Goal: Task Accomplishment & Management: Use online tool/utility

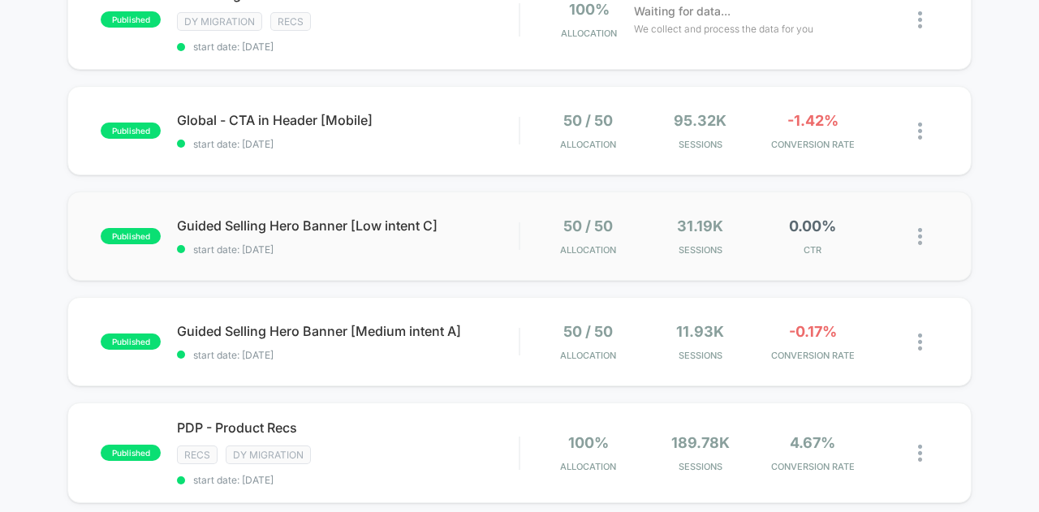
scroll to position [244, 0]
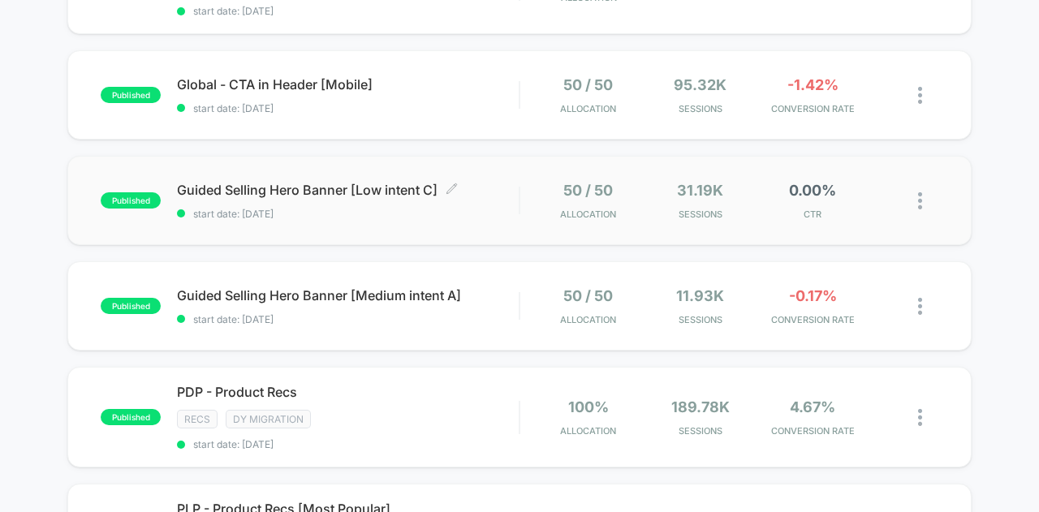
click at [482, 194] on div "Guided Selling Hero Banner [Low intent C] Click to edit experience details Clic…" at bounding box center [348, 201] width 342 height 38
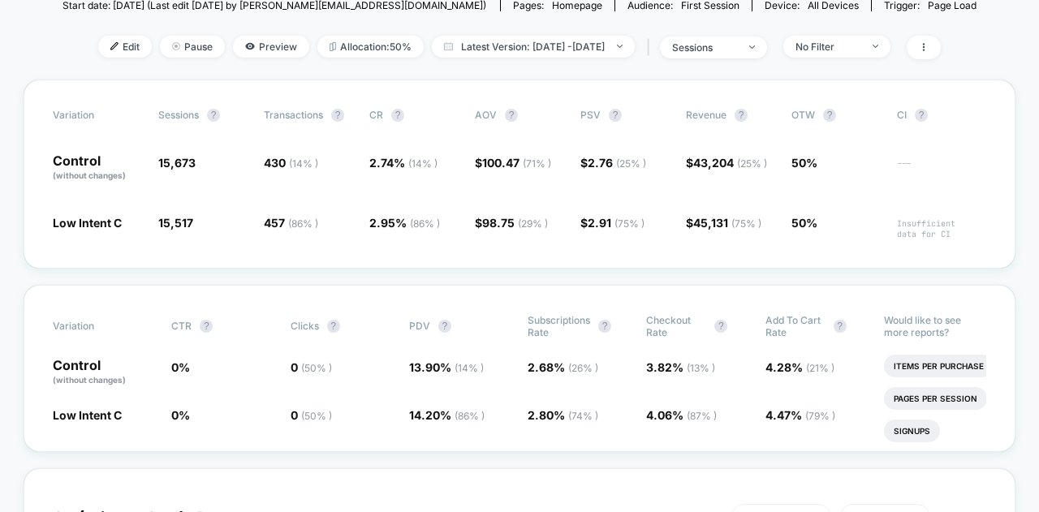
scroll to position [81, 0]
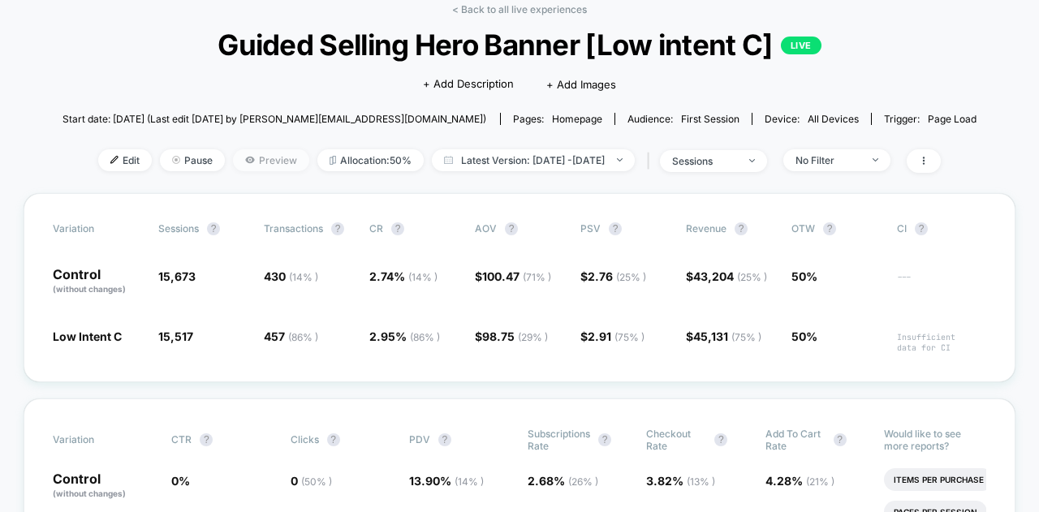
click at [255, 161] on span "Preview" at bounding box center [271, 160] width 76 height 22
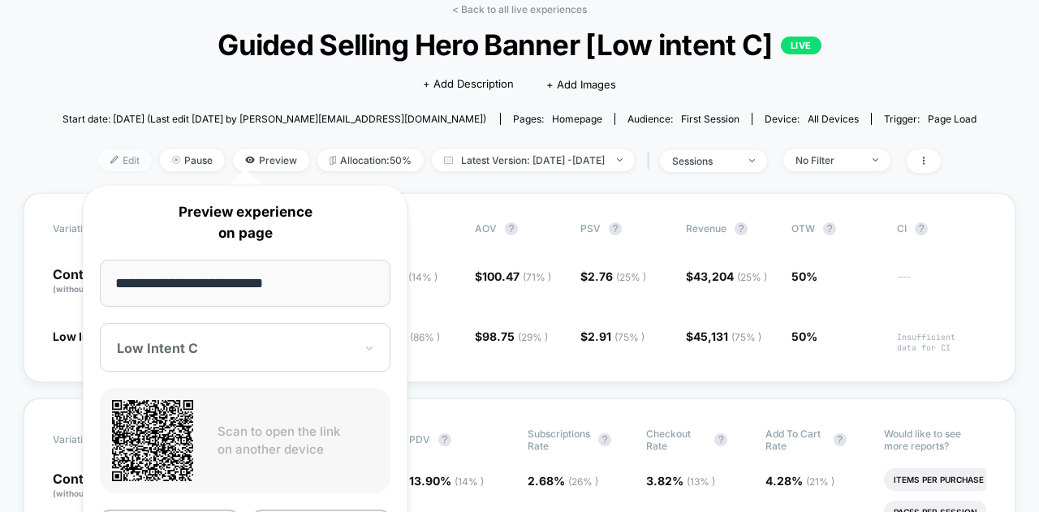
click at [106, 160] on span "Edit" at bounding box center [125, 160] width 54 height 22
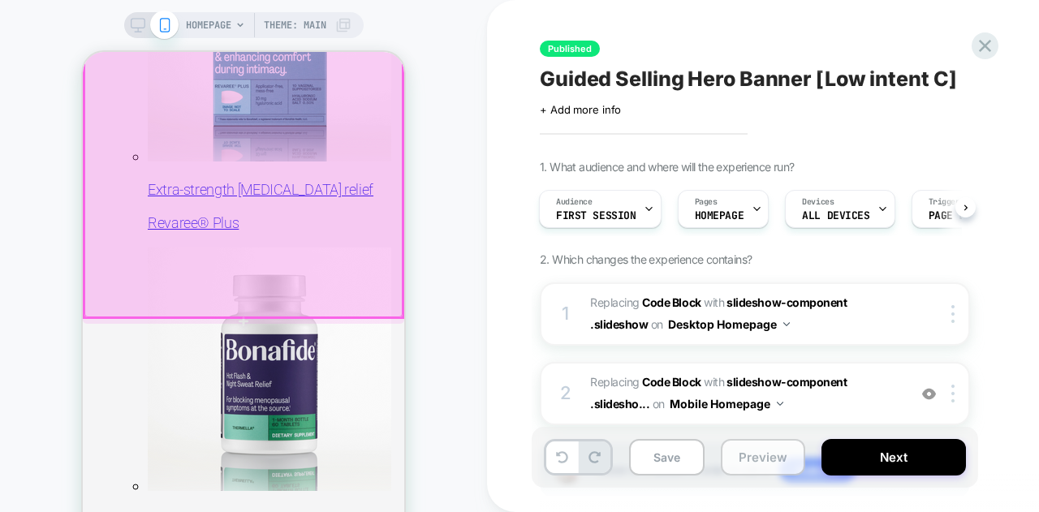
click at [768, 446] on button "Preview" at bounding box center [763, 457] width 84 height 37
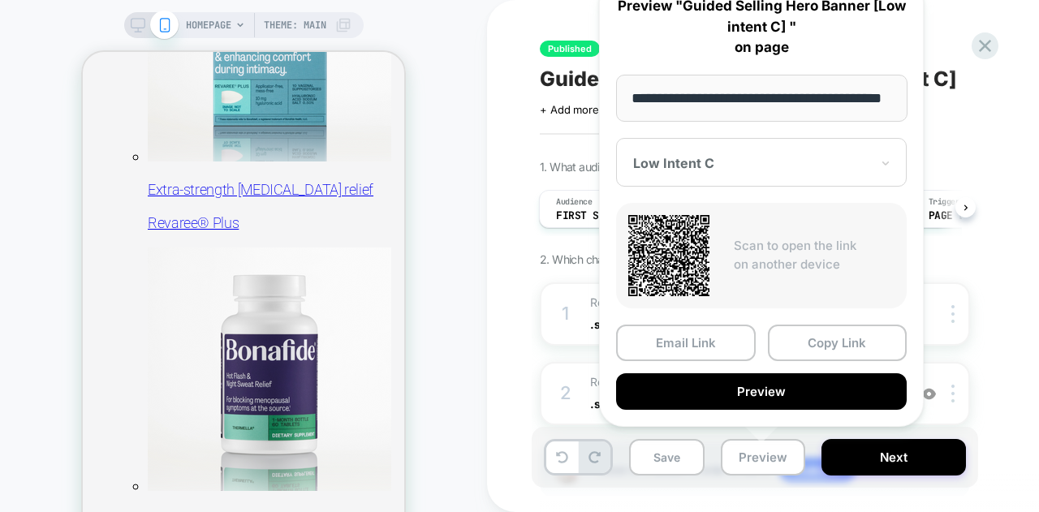
click at [529, 221] on div "Published Guided Selling Hero Banner [Low intent C] Click to edit experience de…" at bounding box center [844, 256] width 714 height 512
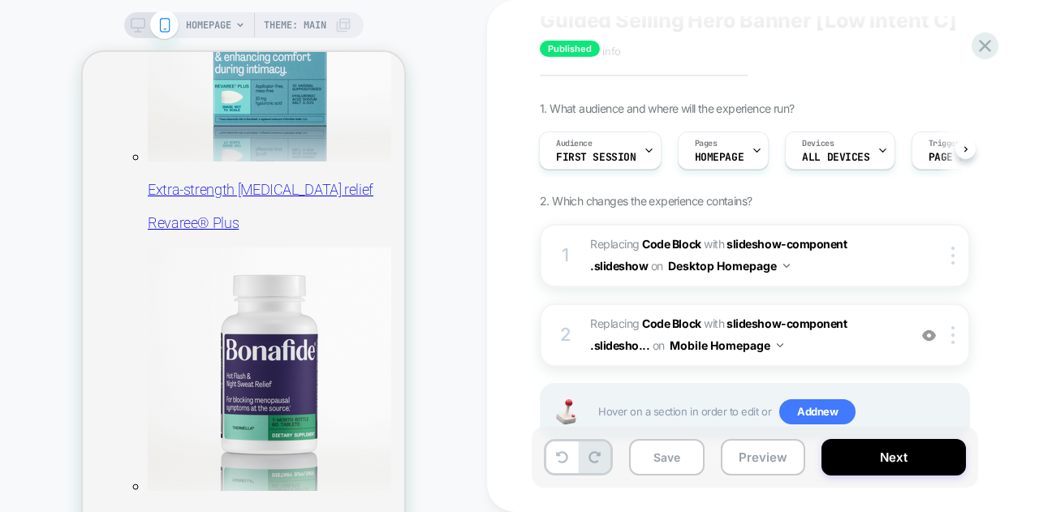
scroll to position [106, 0]
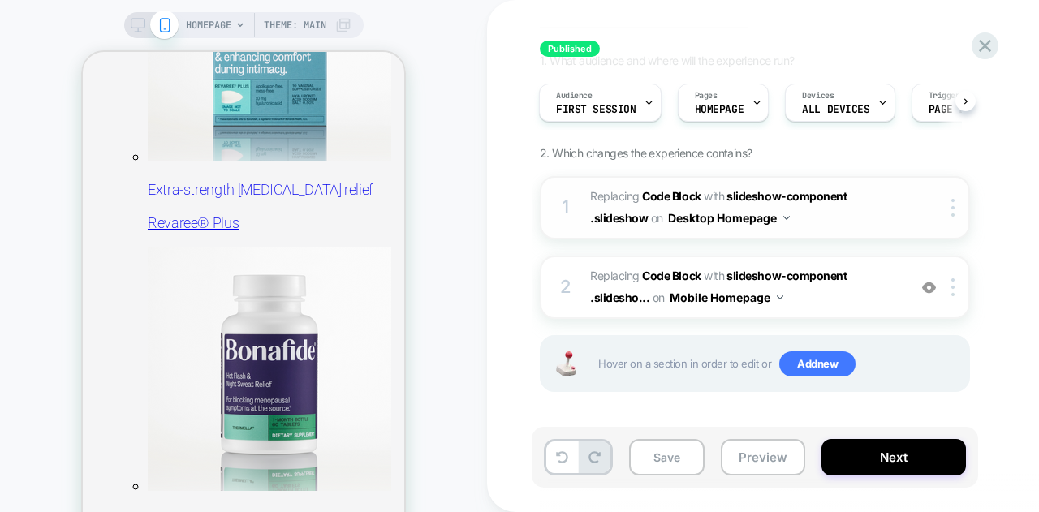
click at [921, 208] on div at bounding box center [942, 208] width 53 height 18
click at [957, 207] on div at bounding box center [956, 208] width 27 height 18
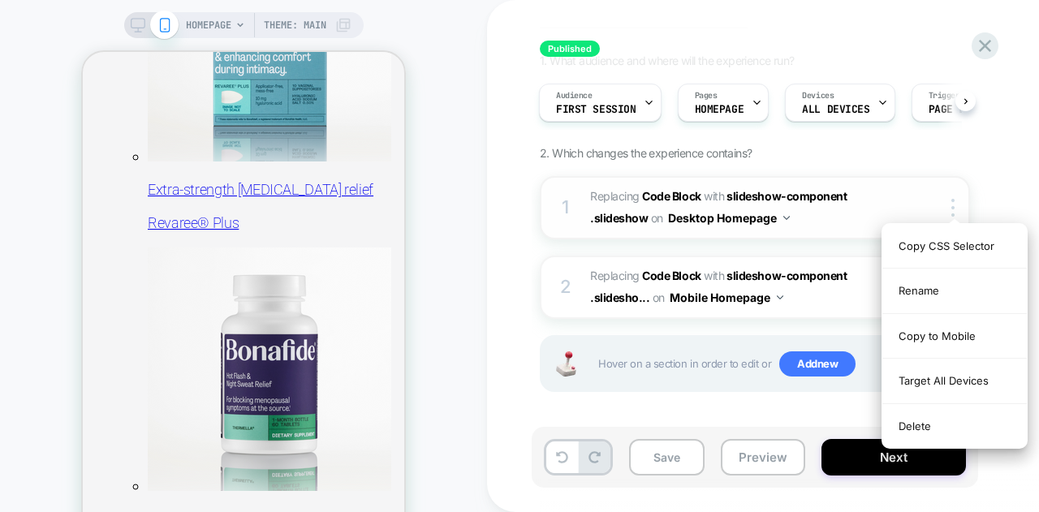
click at [892, 206] on span "Replacing Code Block WITH slideshow-component .slideshow slideshow-component .s…" at bounding box center [744, 208] width 309 height 44
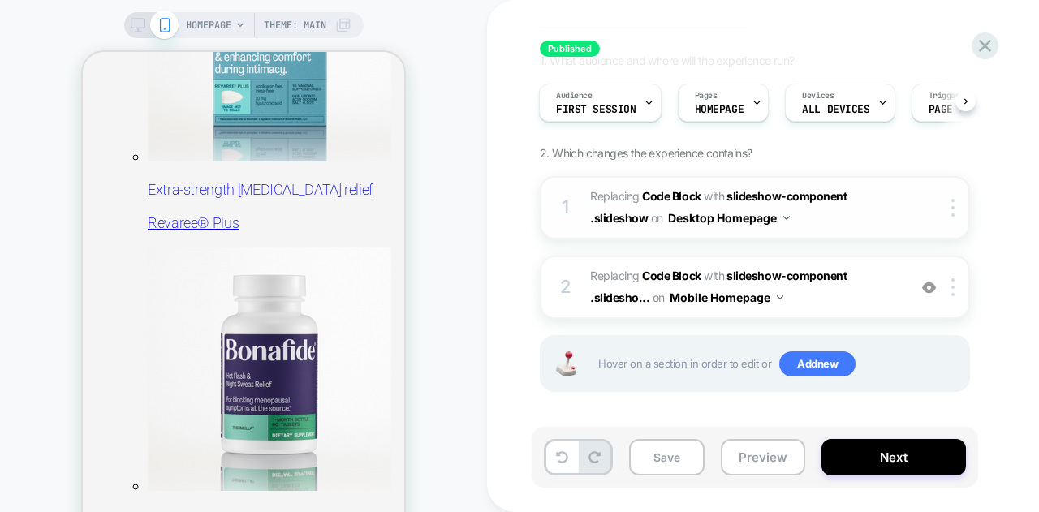
click at [784, 219] on button "Desktop Homepage" at bounding box center [729, 218] width 122 height 24
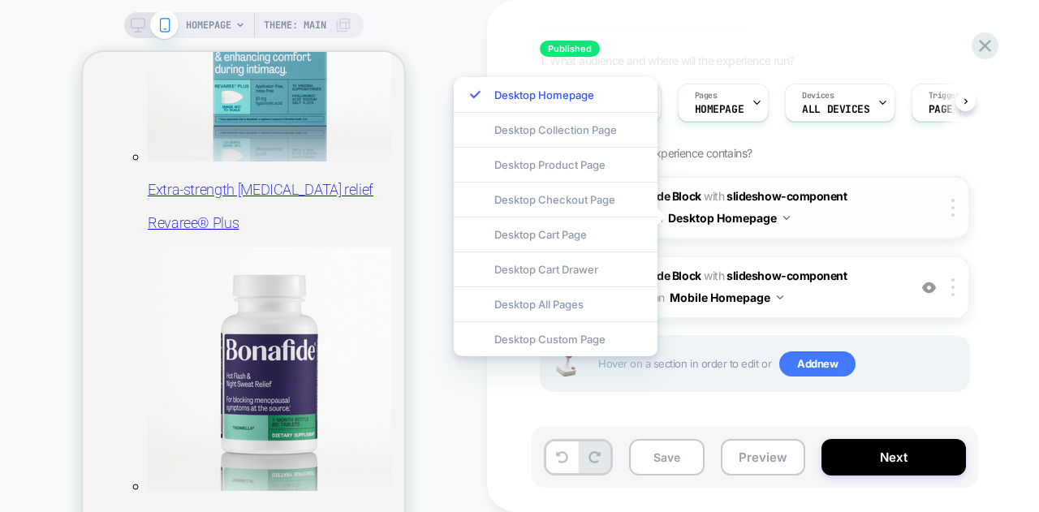
click at [784, 219] on button "Desktop Homepage" at bounding box center [729, 218] width 122 height 24
click at [864, 218] on span "Replacing Code Block WITH slideshow-component .slideshow slideshow-component .s…" at bounding box center [744, 208] width 309 height 44
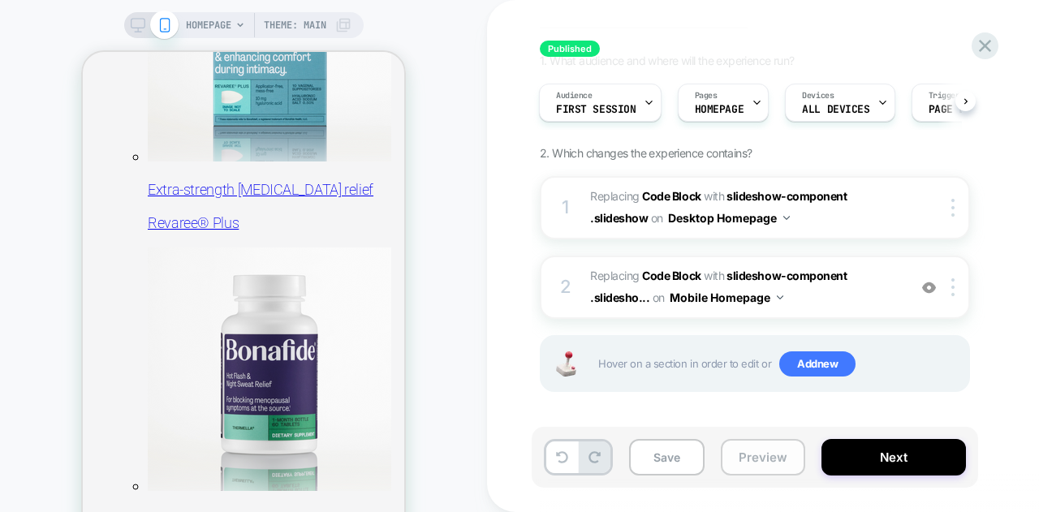
click at [768, 453] on button "Preview" at bounding box center [763, 457] width 84 height 37
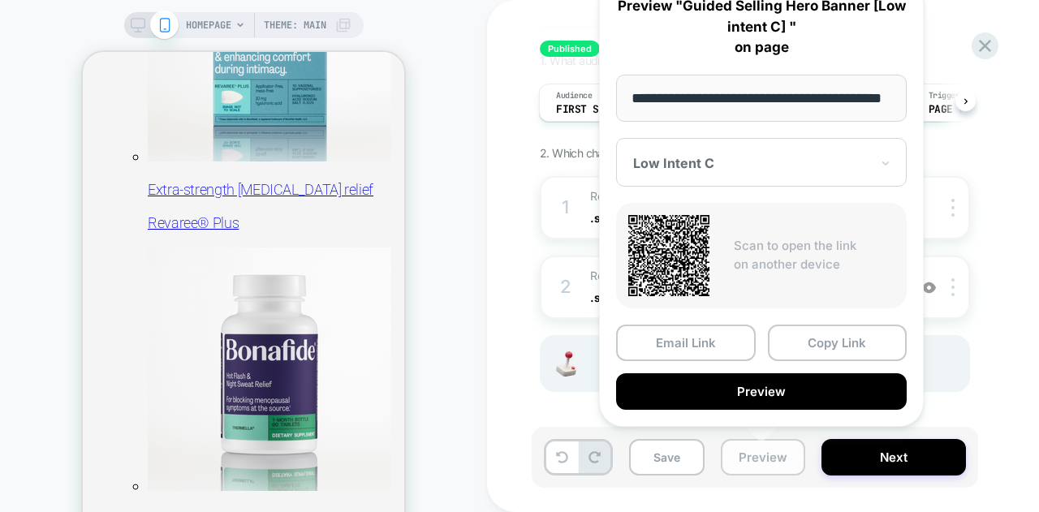
scroll to position [0, 41]
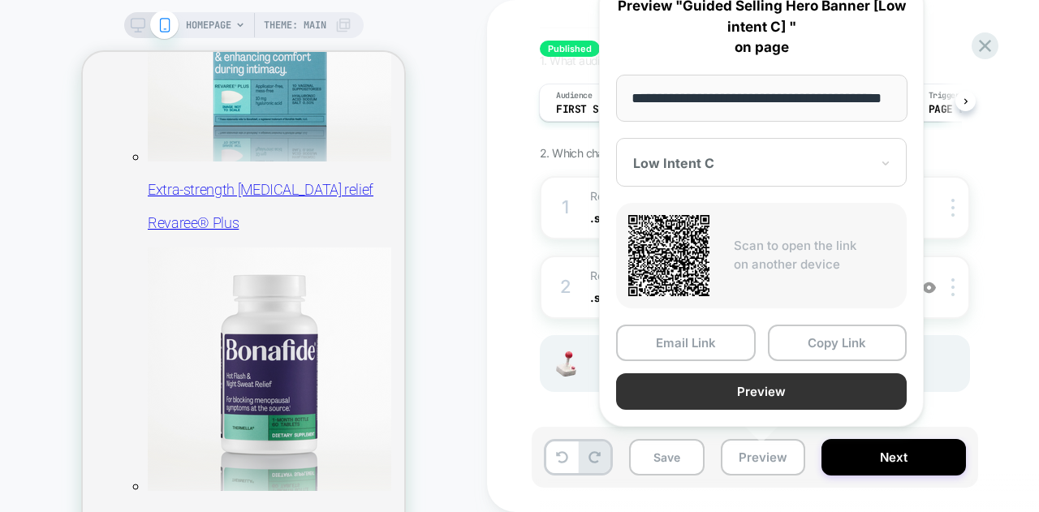
click at [775, 384] on button "Preview" at bounding box center [761, 391] width 291 height 37
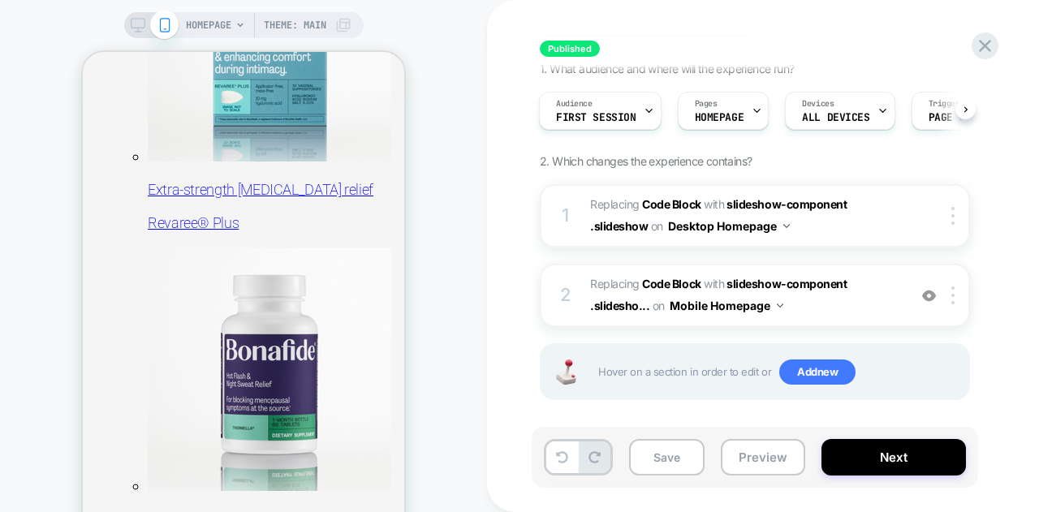
scroll to position [106, 0]
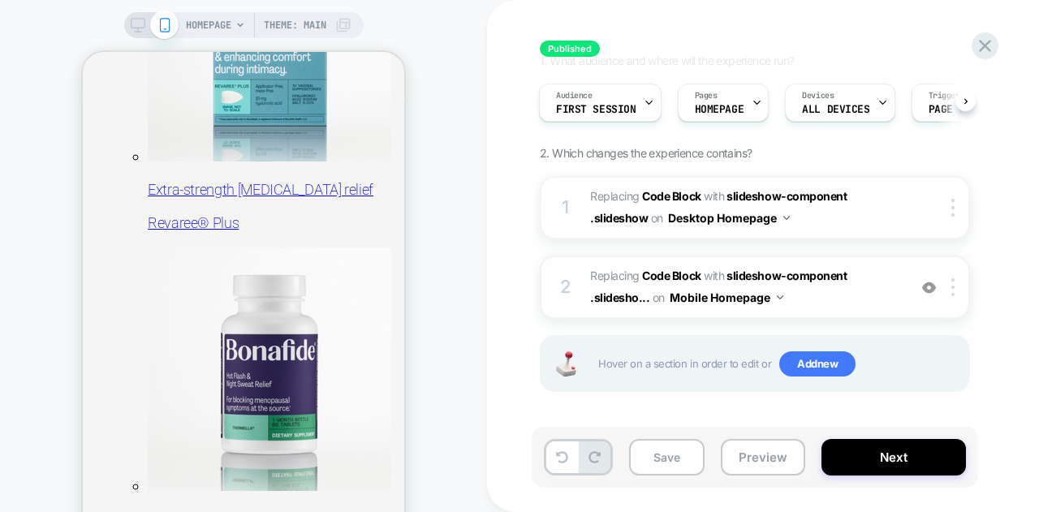
click at [926, 293] on div at bounding box center [929, 287] width 27 height 18
click at [929, 291] on img at bounding box center [929, 288] width 14 height 14
click at [945, 290] on div at bounding box center [956, 287] width 27 height 18
click at [782, 300] on span "Replacing Code Block WITH slideshow-component .slidesho... slideshow-component …" at bounding box center [744, 287] width 309 height 44
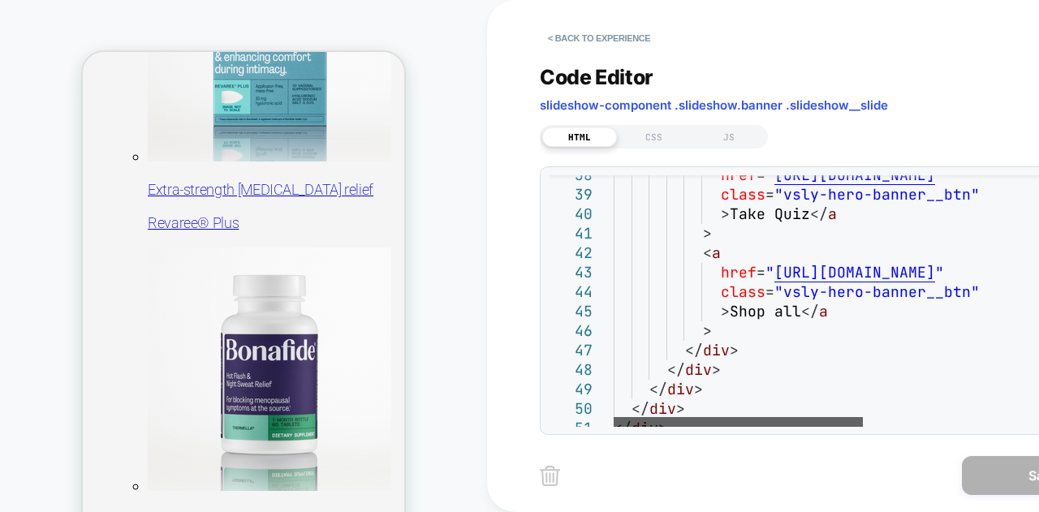
click at [763, 421] on div at bounding box center [738, 422] width 249 height 10
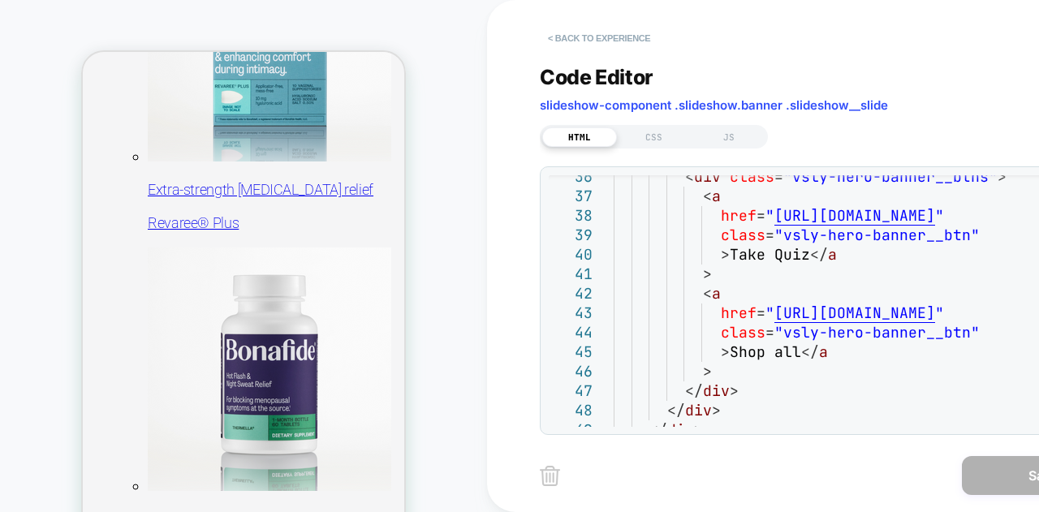
click at [573, 41] on button "< Back to experience" at bounding box center [599, 38] width 119 height 26
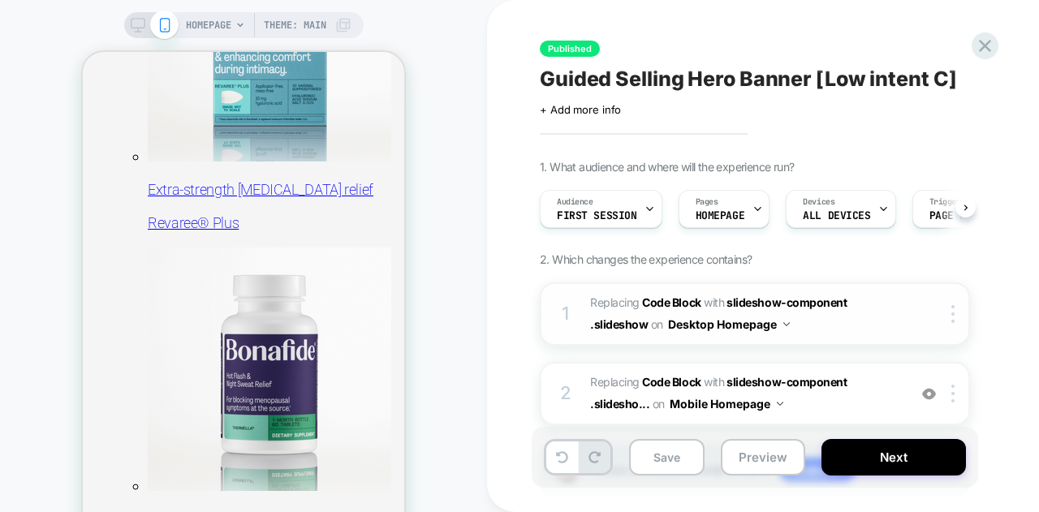
scroll to position [0, 1]
click at [951, 312] on img at bounding box center [952, 314] width 3 height 18
click at [797, 326] on span "Replacing Code Block WITH slideshow-component .slideshow slideshow-component .s…" at bounding box center [744, 314] width 309 height 44
click at [788, 326] on button "Desktop Homepage" at bounding box center [729, 325] width 122 height 24
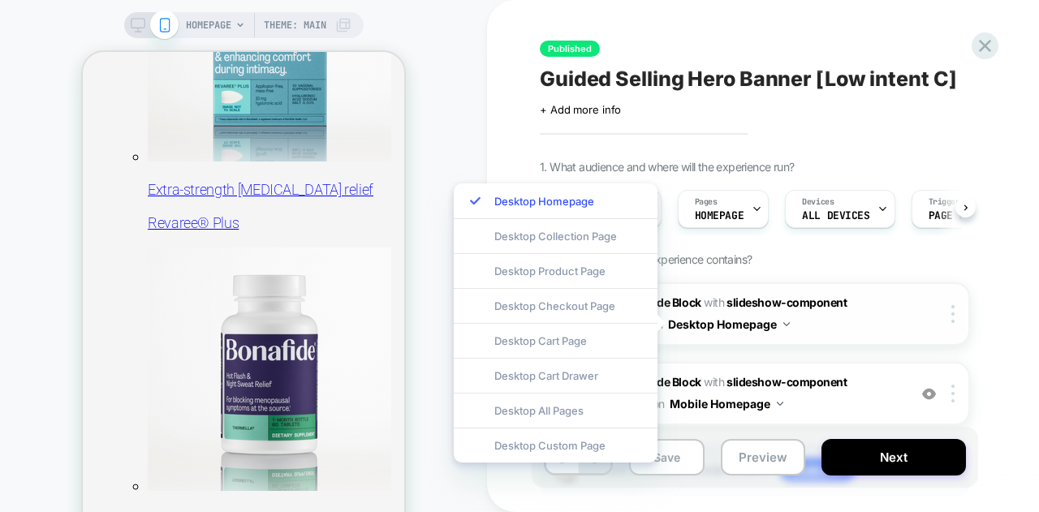
click at [787, 324] on img at bounding box center [786, 324] width 6 height 4
click at [763, 327] on button "Desktop Homepage" at bounding box center [729, 325] width 122 height 24
click at [804, 326] on span "Replacing Code Block WITH slideshow-component .slideshow slideshow-component .s…" at bounding box center [744, 314] width 309 height 44
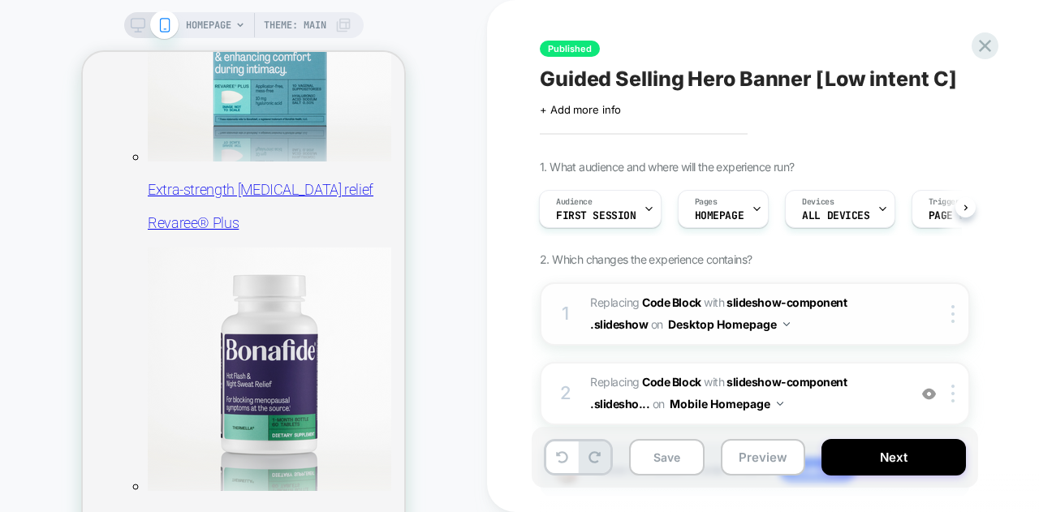
click at [731, 317] on button "Desktop Homepage" at bounding box center [729, 325] width 122 height 24
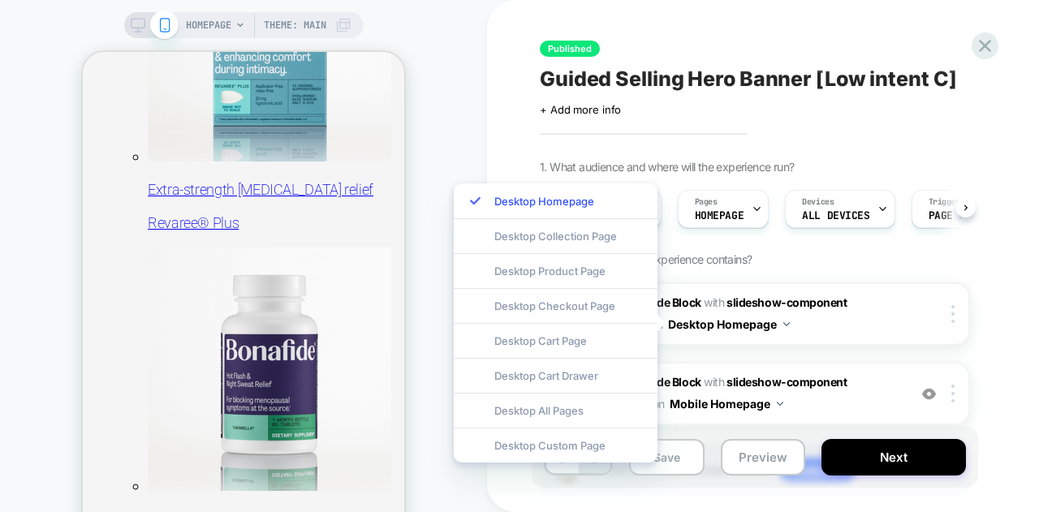
click at [732, 321] on button "Desktop Homepage" at bounding box center [729, 325] width 122 height 24
click at [816, 326] on span "Replacing Code Block WITH slideshow-component .slideshow slideshow-component .s…" at bounding box center [744, 314] width 309 height 44
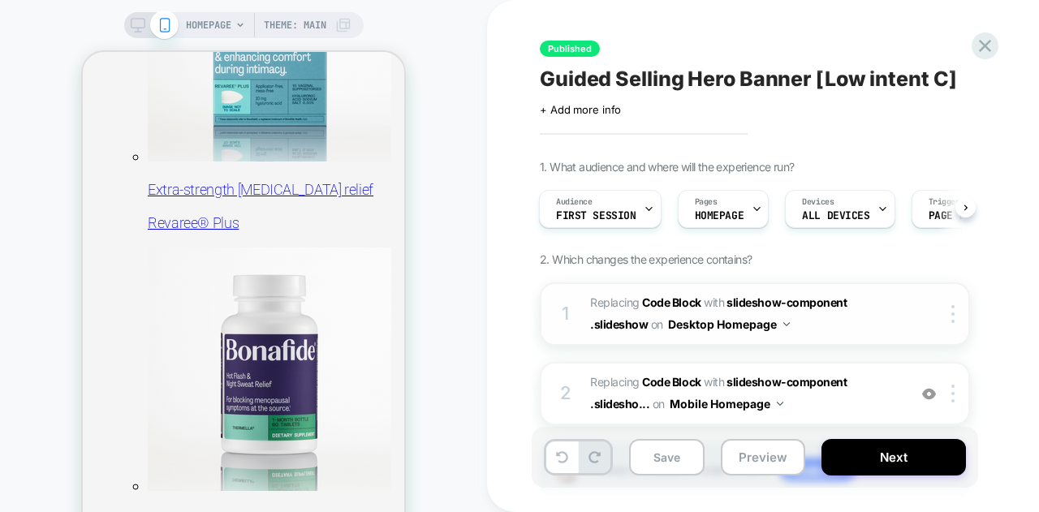
click at [633, 313] on span "Replacing Code Block WITH slideshow-component .slideshow slideshow-component .s…" at bounding box center [744, 314] width 309 height 44
click at [656, 300] on b "Code Block" at bounding box center [671, 302] width 58 height 14
drag, startPoint x: 656, startPoint y: 300, endPoint x: 598, endPoint y: 300, distance: 57.6
click at [598, 300] on span "Replacing Code Block" at bounding box center [645, 302] width 111 height 14
click at [599, 300] on span "Replacing Code Block" at bounding box center [645, 302] width 111 height 14
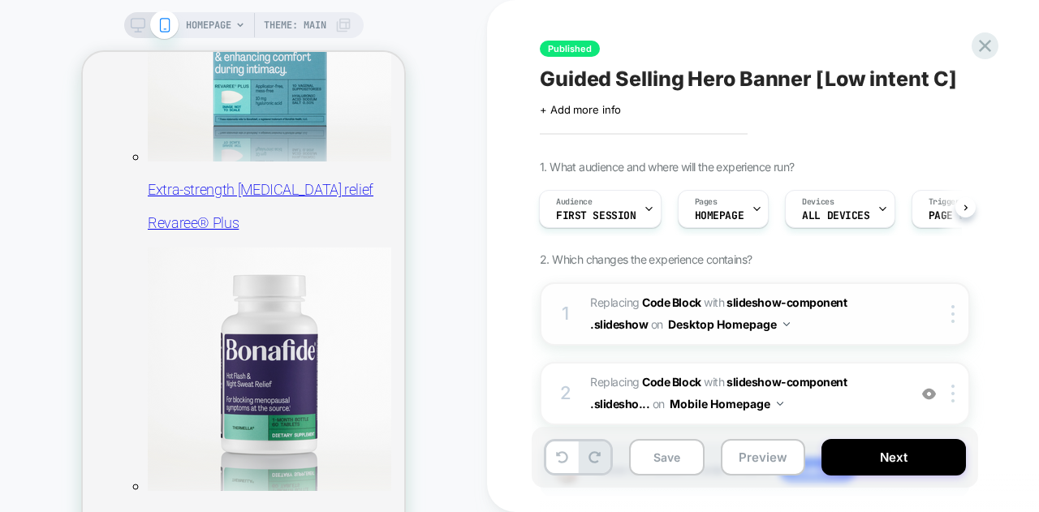
click at [580, 305] on div "1 Replacing Code Block WITH slideshow-component .slideshow slideshow-component …" at bounding box center [755, 314] width 430 height 63
click at [896, 326] on span "Replacing Code Block WITH slideshow-component .slideshow slideshow-component .s…" at bounding box center [744, 314] width 309 height 44
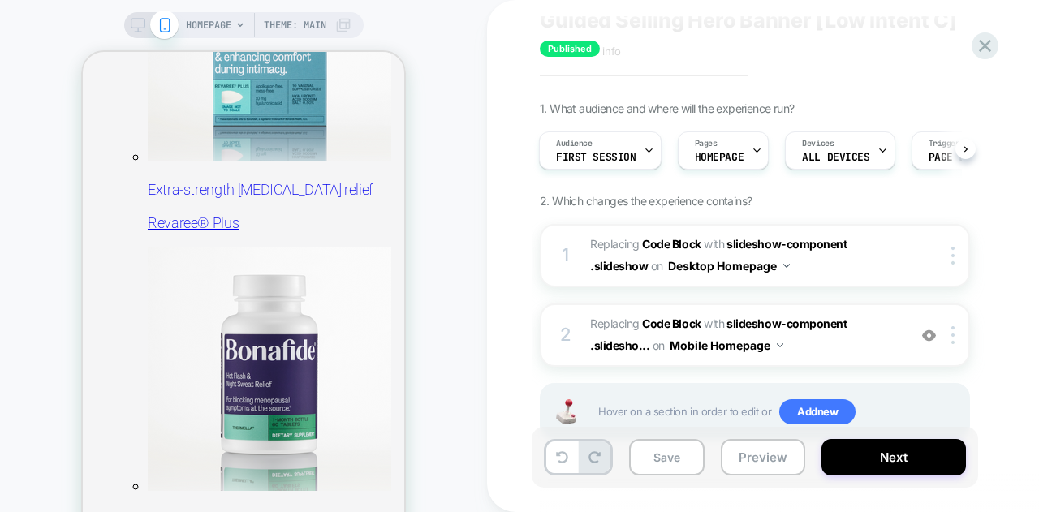
scroll to position [106, 0]
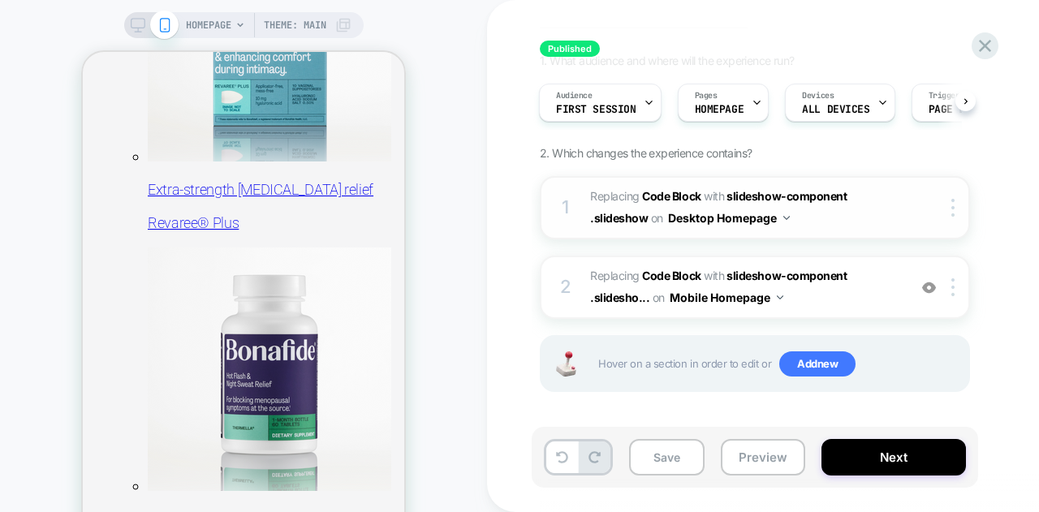
click at [924, 189] on div "1 Replacing Code Block WITH slideshow-component .slideshow slideshow-component …" at bounding box center [755, 207] width 430 height 63
click at [218, 24] on span "HOMEPAGE" at bounding box center [208, 25] width 45 height 26
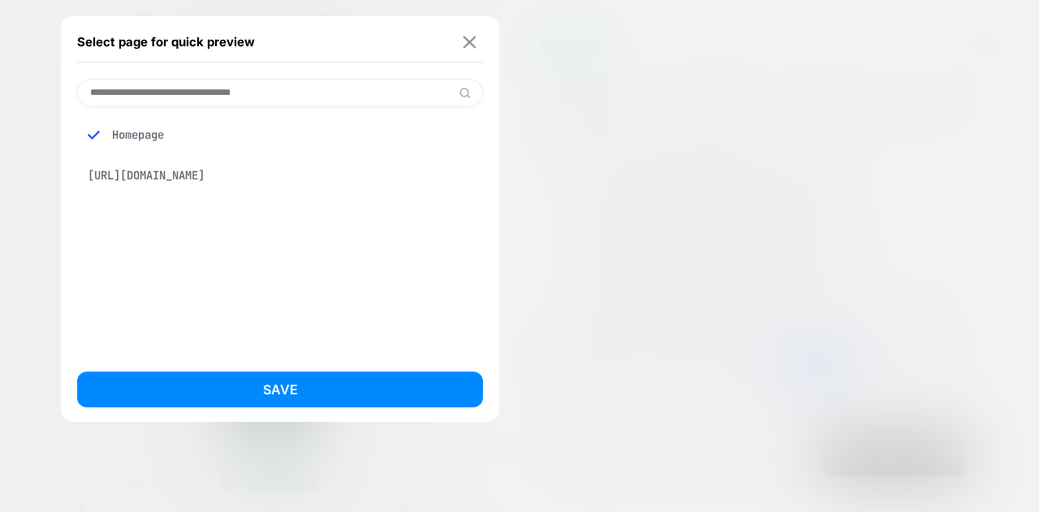
click at [476, 43] on button at bounding box center [469, 42] width 20 height 14
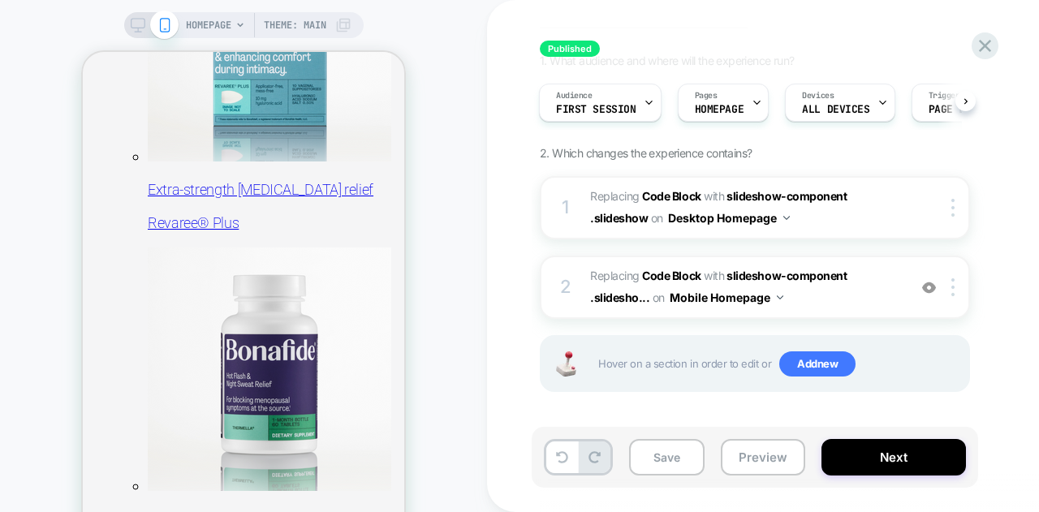
click at [133, 28] on icon at bounding box center [138, 25] width 15 height 15
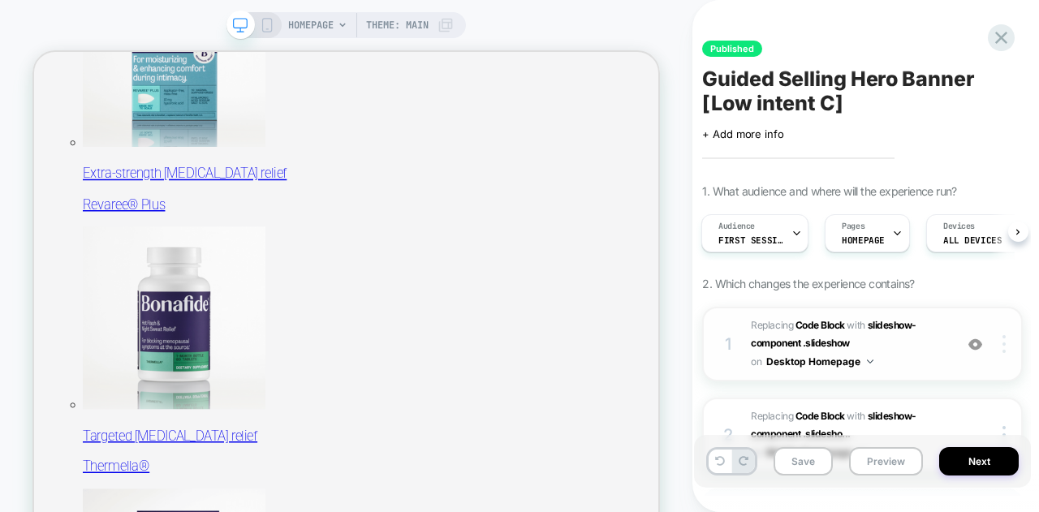
click at [990, 352] on div at bounding box center [1005, 344] width 31 height 18
click at [1000, 342] on div at bounding box center [1005, 344] width 31 height 18
click at [941, 349] on span "Replacing Code Block WITH slideshow-component .slideshow slideshow-component .s…" at bounding box center [848, 344] width 195 height 55
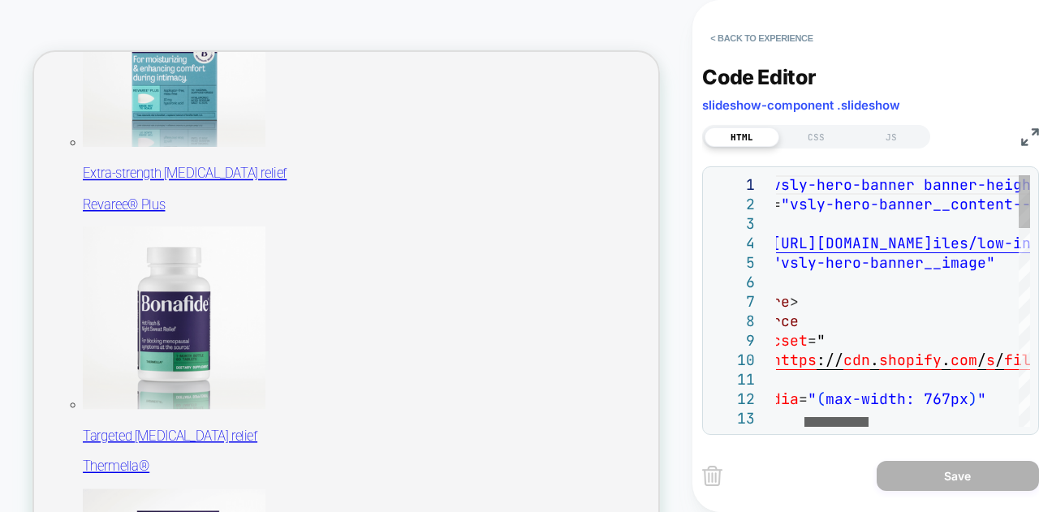
click at [855, 420] on div at bounding box center [837, 422] width 64 height 10
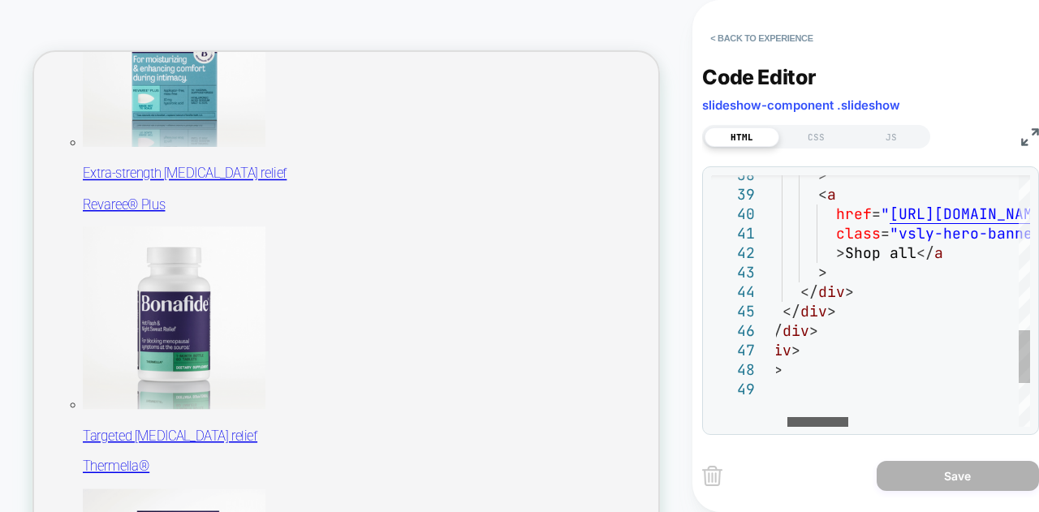
click at [831, 417] on div at bounding box center [817, 422] width 61 height 10
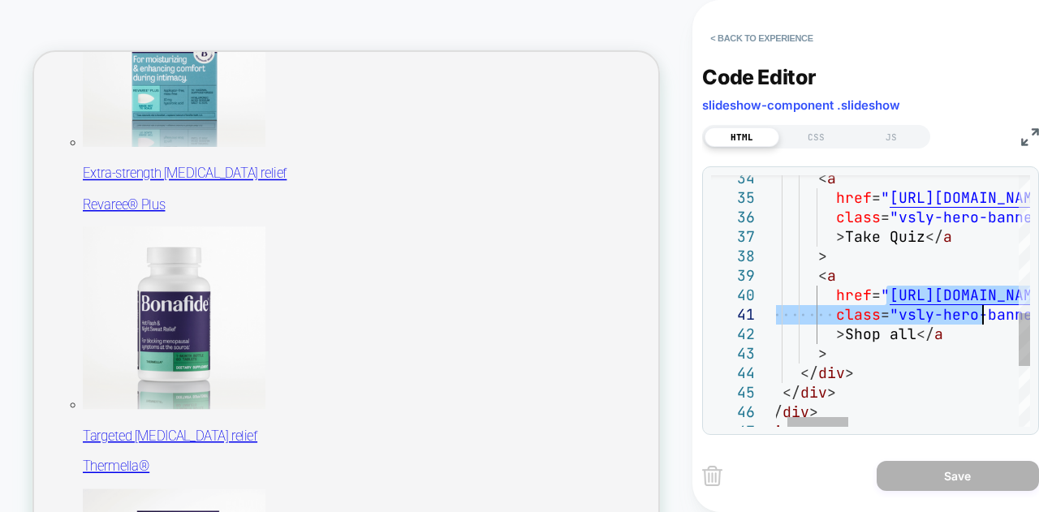
type textarea "**********"
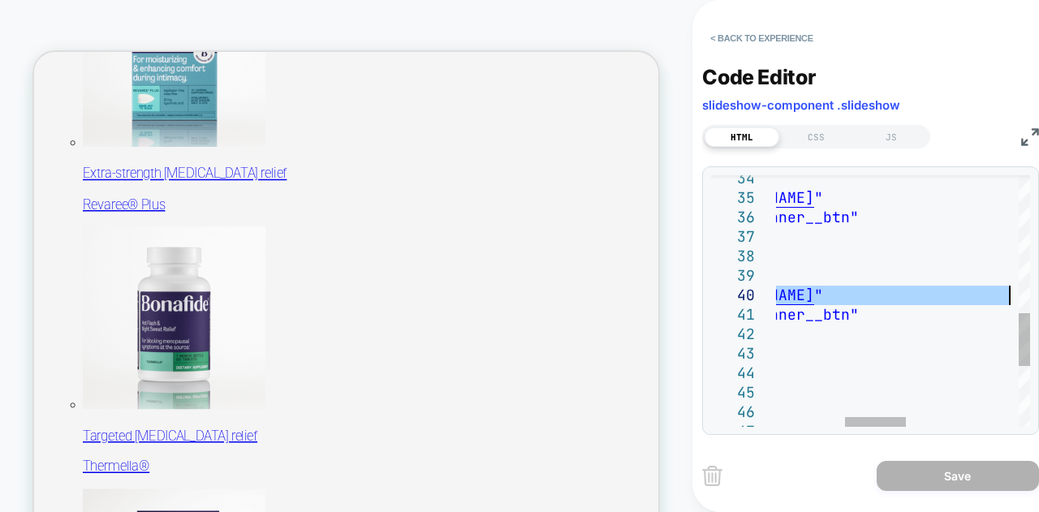
drag, startPoint x: 889, startPoint y: 295, endPoint x: 1008, endPoint y: 295, distance: 119.3
click at [1008, 295] on div "> < a href = " [URL][DOMAIN_NAME] " class = "vsly-hero-banner__btn" > Shop all …" at bounding box center [994, 119] width 1002 height 1187
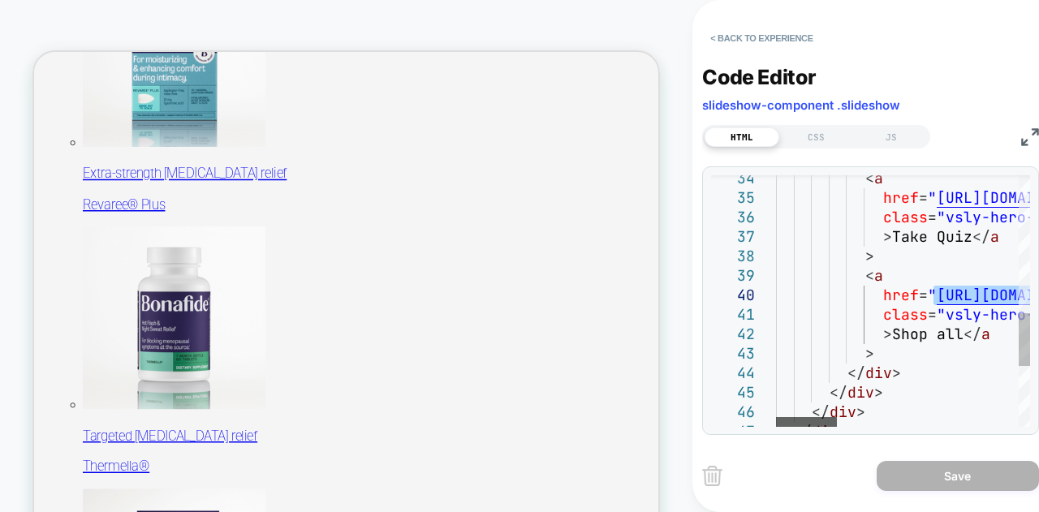
click at [802, 425] on div at bounding box center [806, 422] width 61 height 10
click at [718, 40] on button "< Back to experience" at bounding box center [761, 38] width 119 height 26
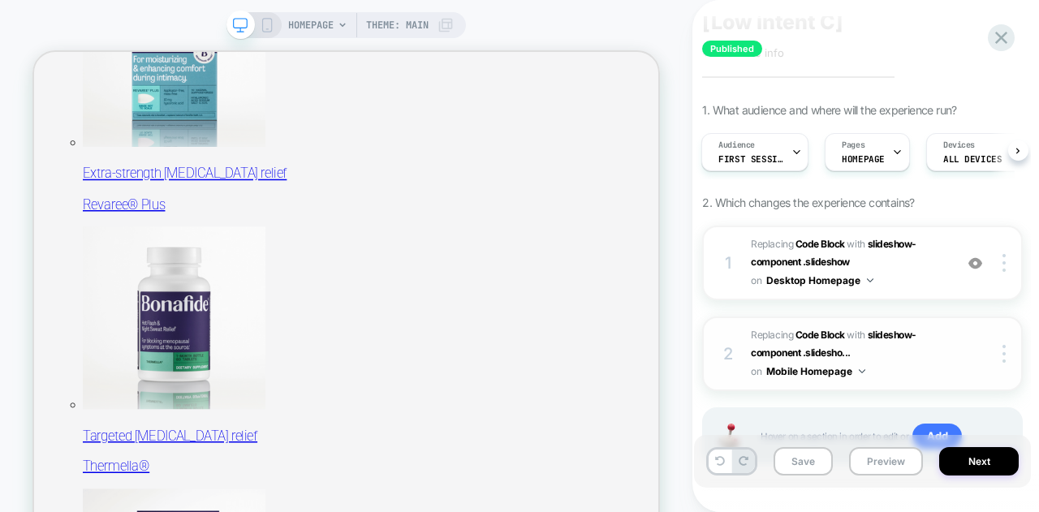
scroll to position [153, 0]
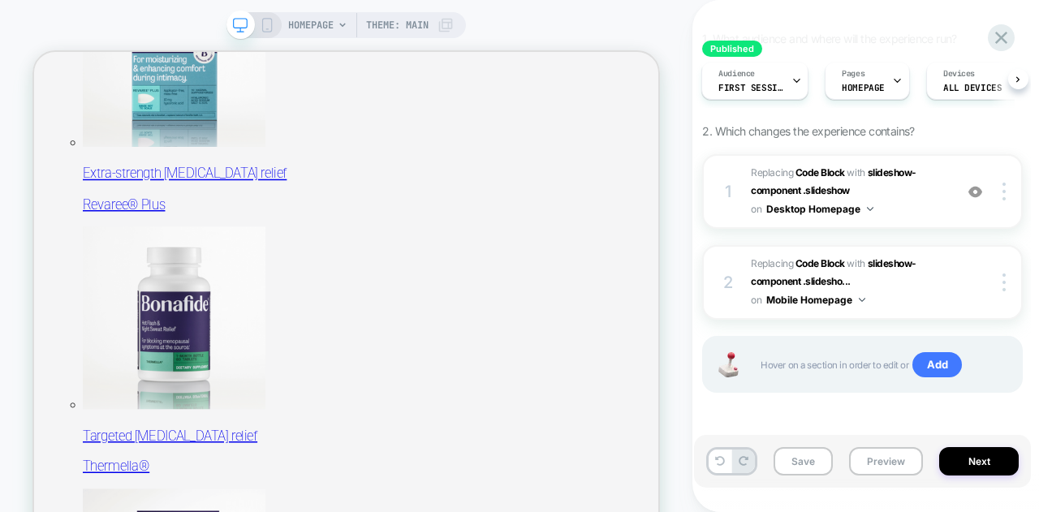
click at [268, 32] on div "HOMEPAGE Theme: MAIN" at bounding box center [345, 25] width 239 height 26
click at [263, 19] on icon at bounding box center [267, 25] width 15 height 15
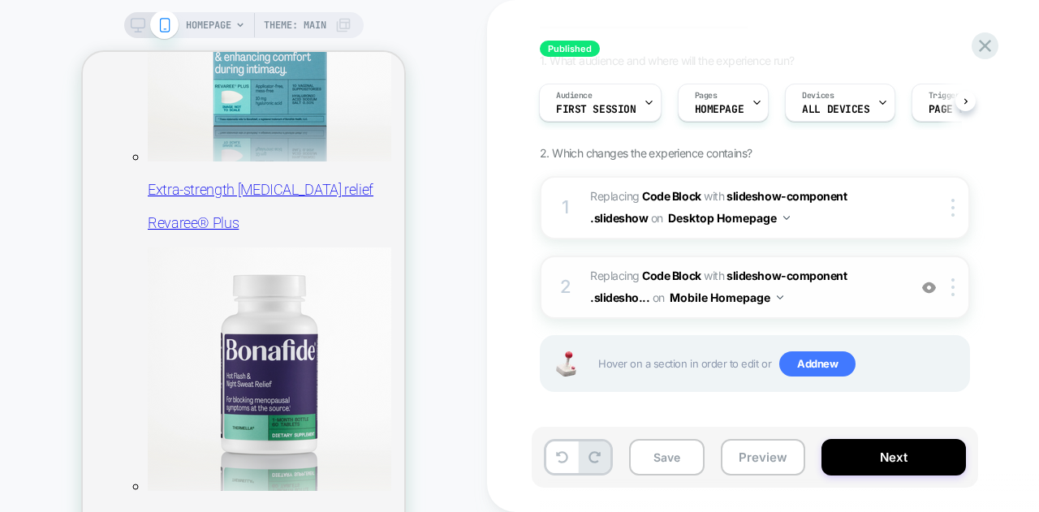
click at [878, 282] on span "Replacing Code Block WITH slideshow-component .slidesho... slideshow-component …" at bounding box center [744, 287] width 309 height 44
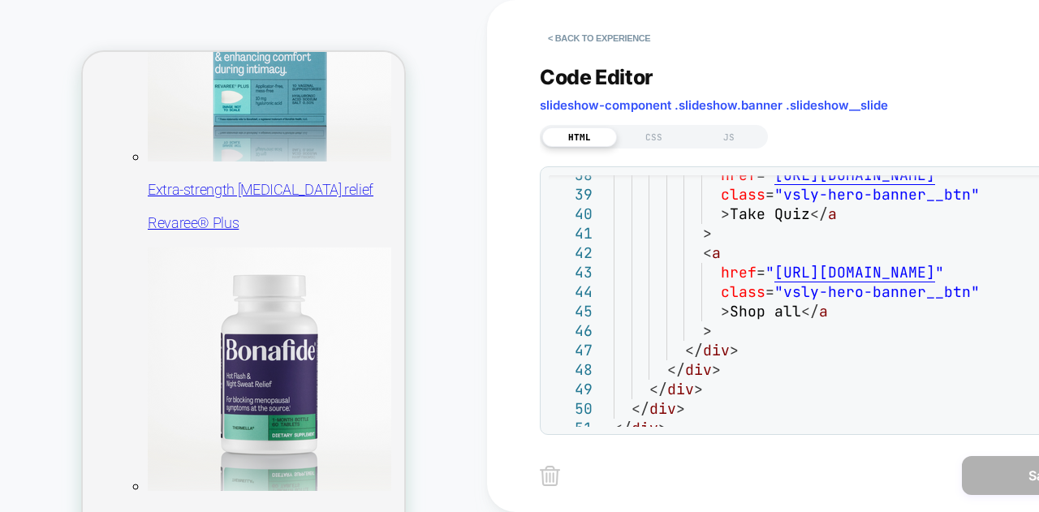
click at [753, 427] on div "**********" at bounding box center [832, 300] width 585 height 269
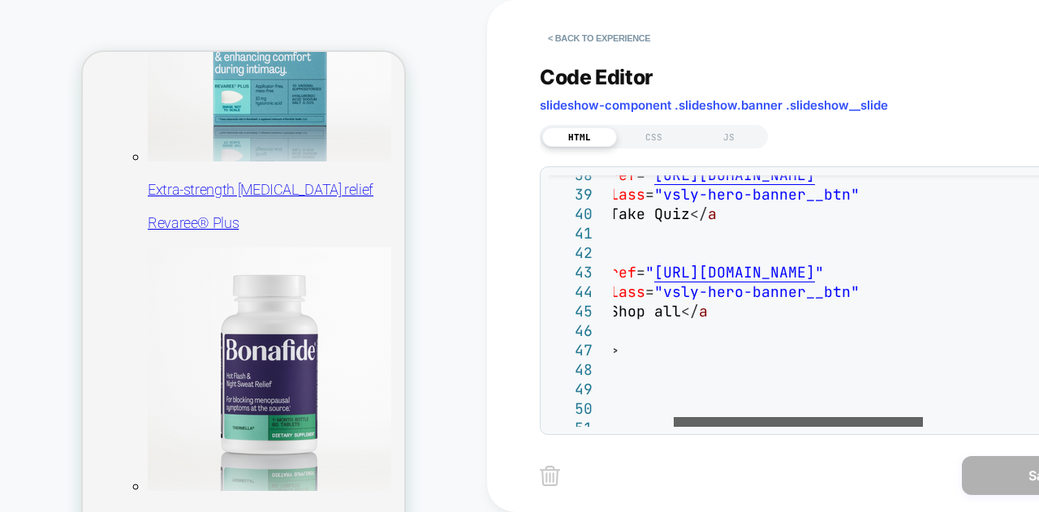
click at [841, 418] on div at bounding box center [798, 422] width 249 height 10
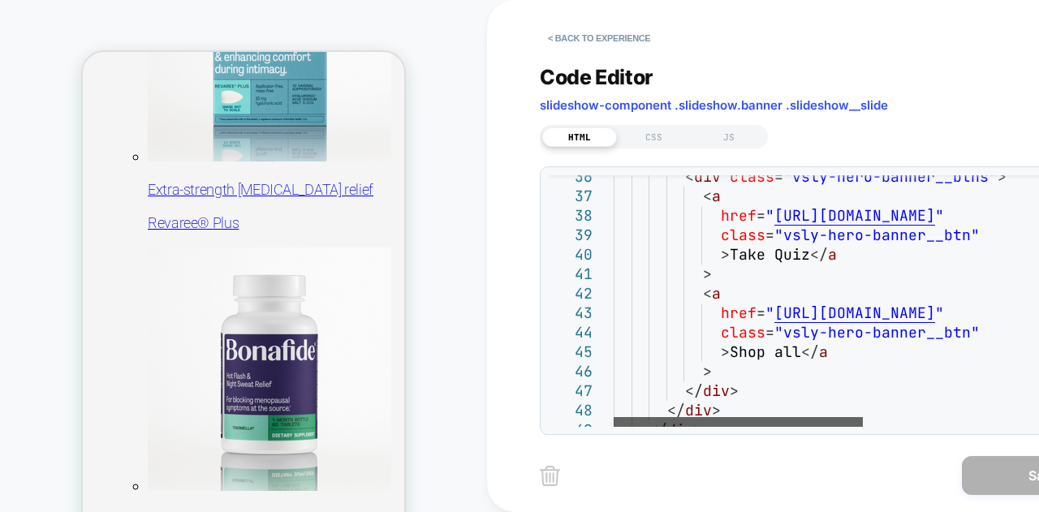
click at [618, 417] on div at bounding box center [738, 422] width 249 height 10
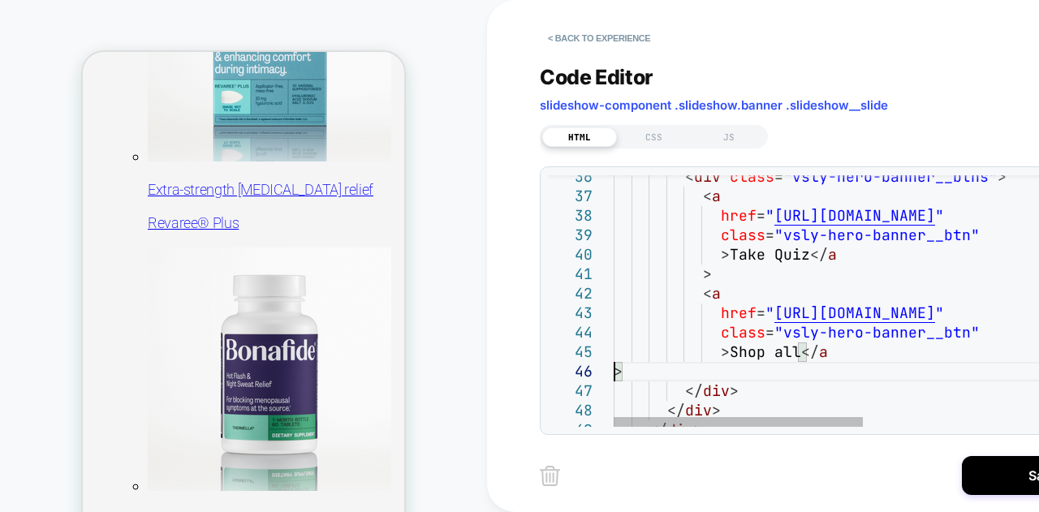
type textarea "**********"
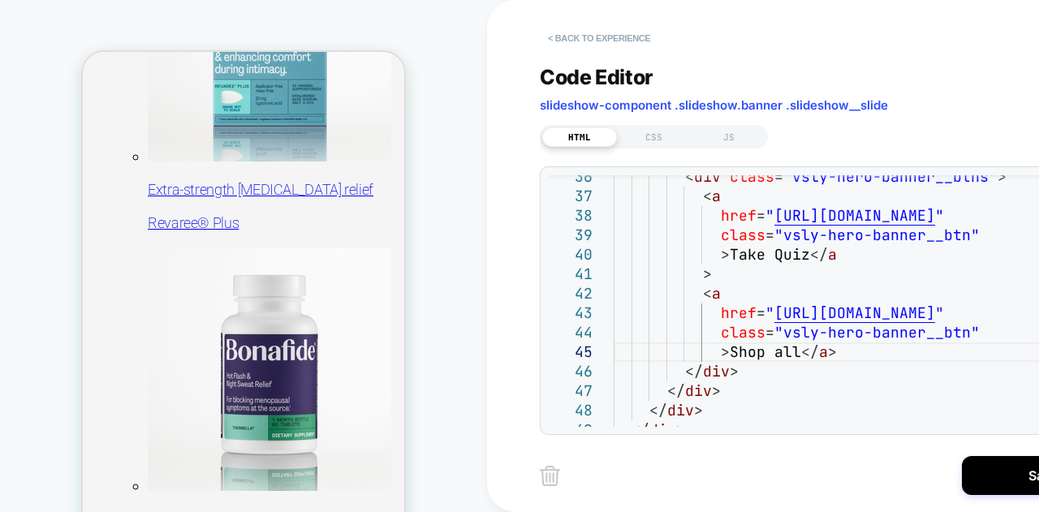
click at [596, 39] on button "< Back to experience" at bounding box center [599, 38] width 119 height 26
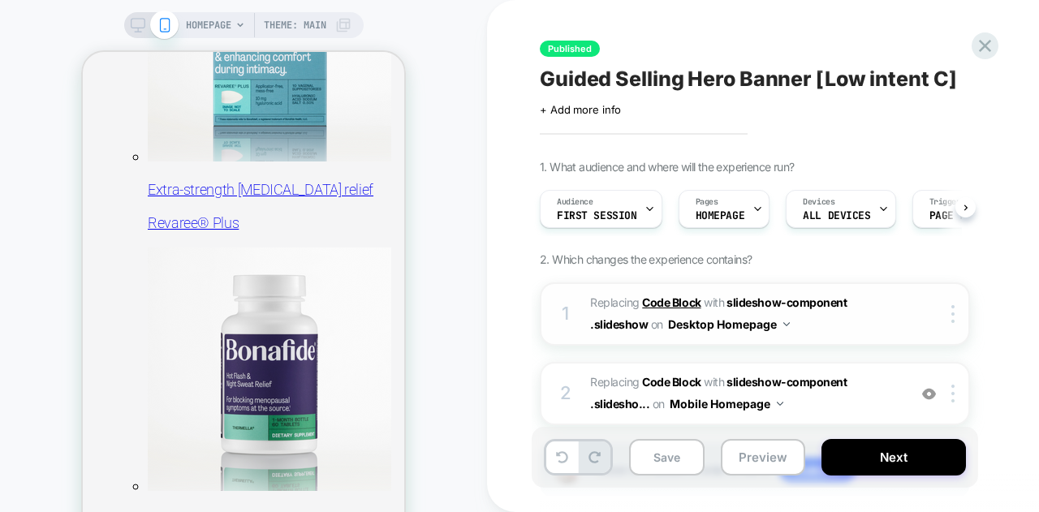
scroll to position [0, 1]
click at [727, 325] on button "Desktop Homepage" at bounding box center [729, 325] width 122 height 24
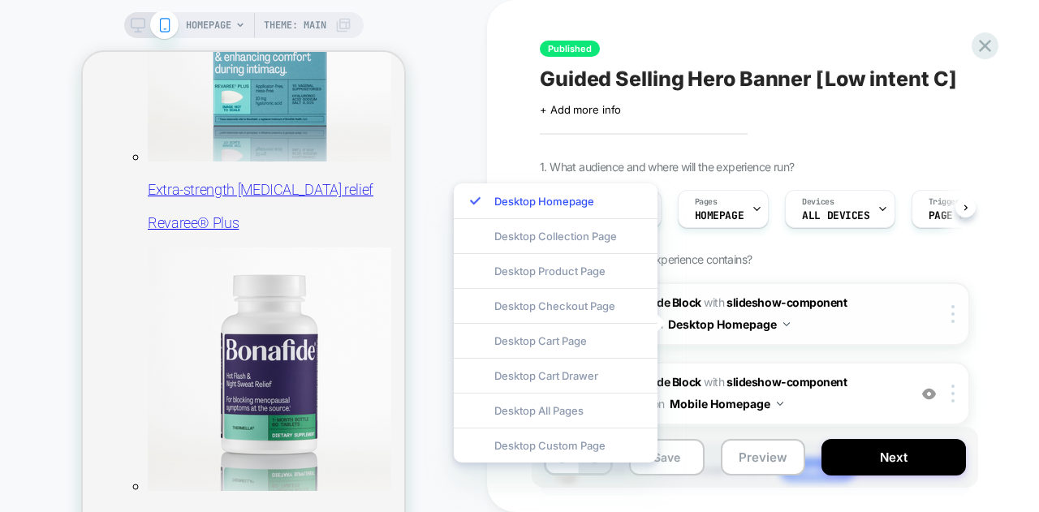
click at [744, 324] on button "Desktop Homepage" at bounding box center [729, 325] width 122 height 24
click at [784, 324] on img at bounding box center [786, 324] width 6 height 4
click at [151, 47] on div "HOMEPAGE Theme: MAIN" at bounding box center [243, 292] width 487 height 552
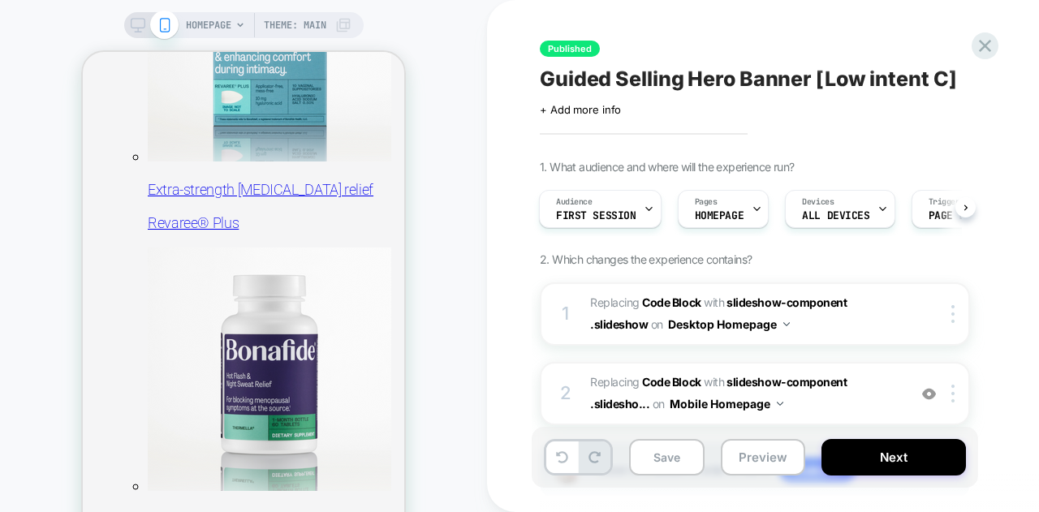
click at [131, 28] on icon at bounding box center [138, 25] width 15 height 15
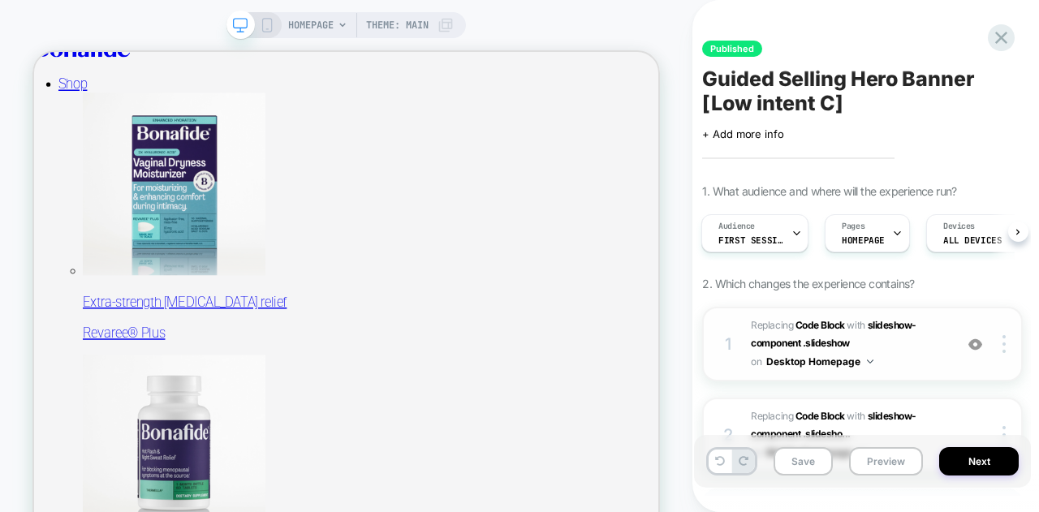
click at [831, 363] on button "Desktop Homepage" at bounding box center [819, 362] width 107 height 20
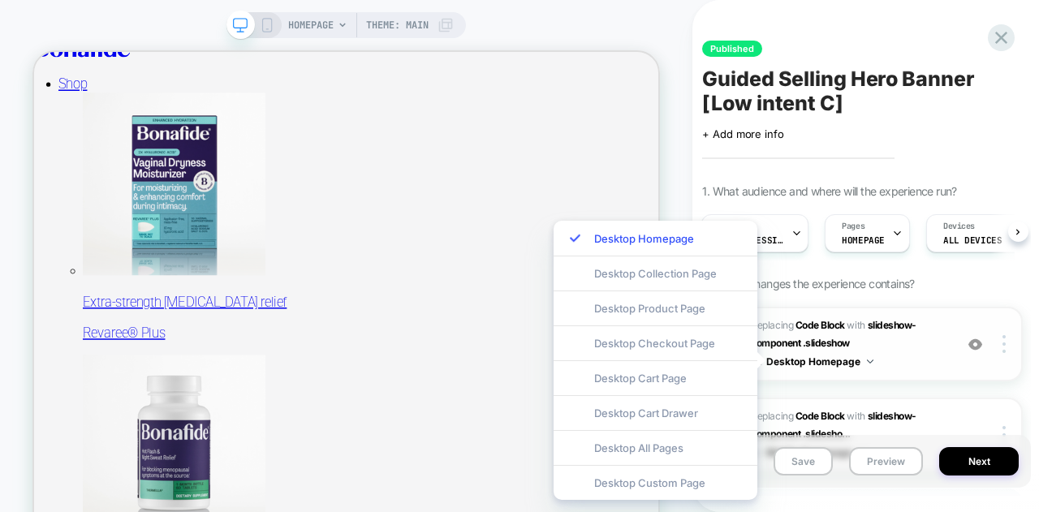
click at [912, 369] on span "Replacing Code Block WITH slideshow-component .slideshow slideshow-component .s…" at bounding box center [848, 344] width 195 height 55
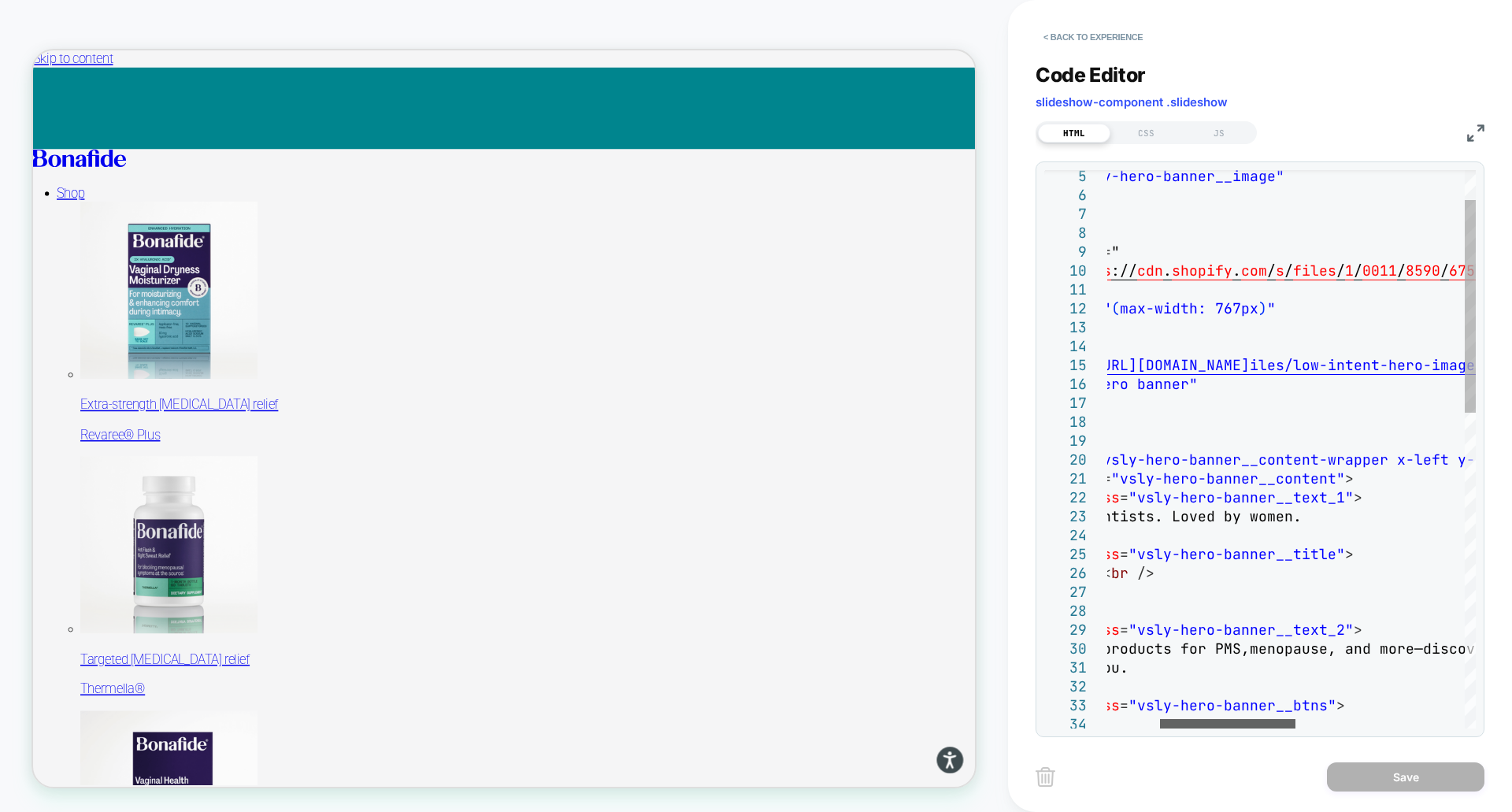
click at [1007, 496] on div at bounding box center [1228, 724] width 136 height 10
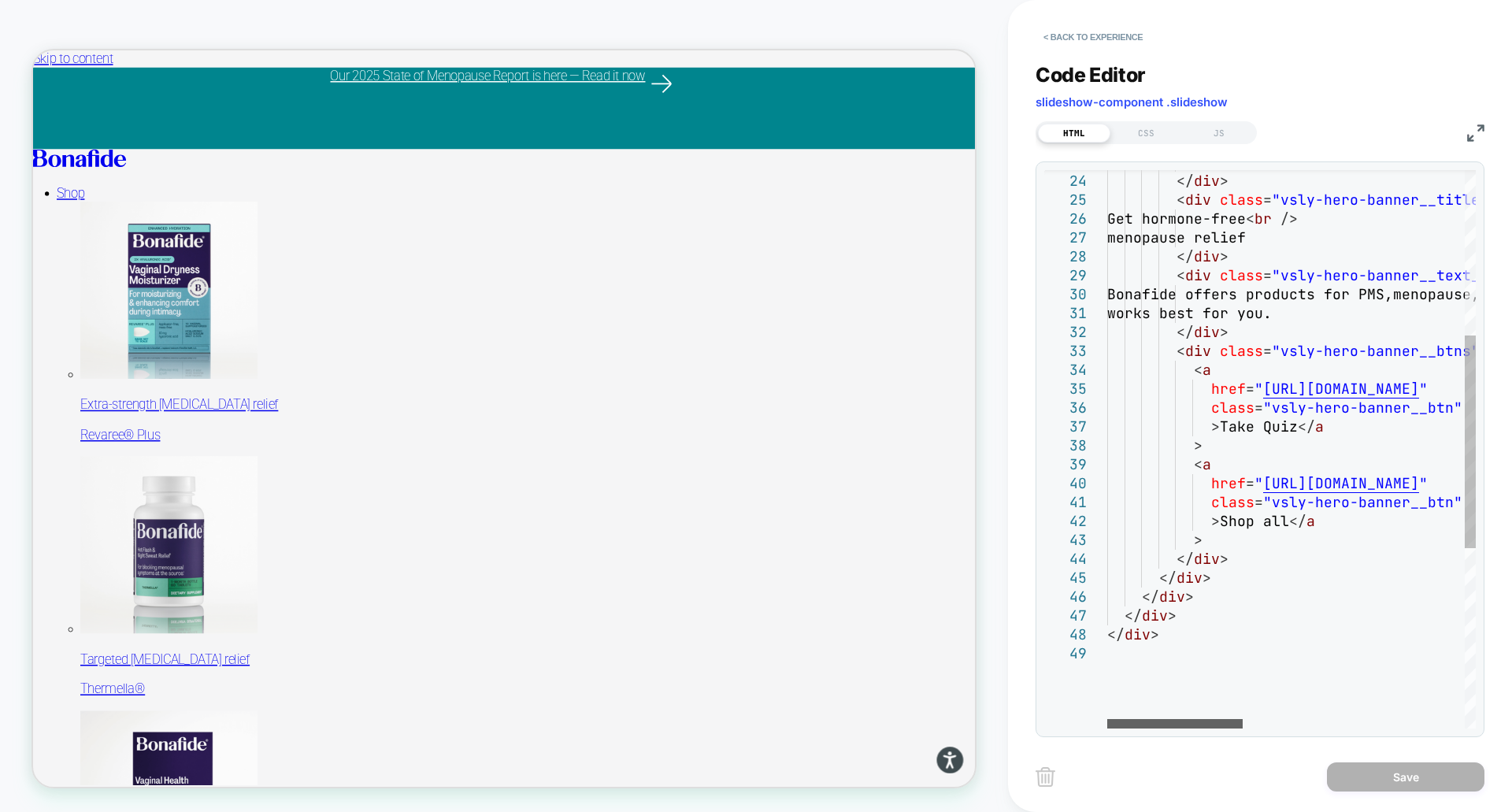
click at [1007, 496] on div at bounding box center [1174, 724] width 136 height 10
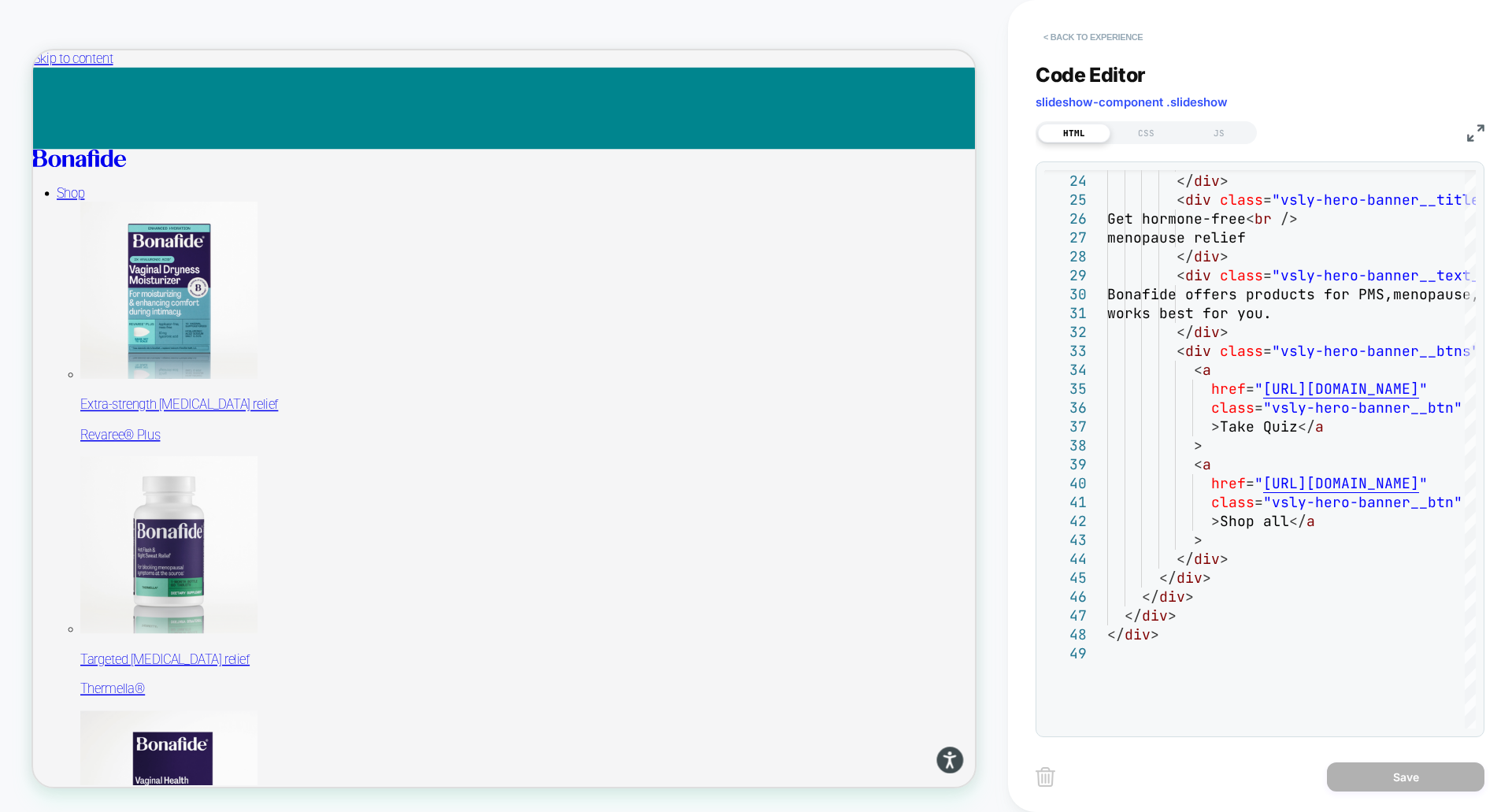
click at [1007, 37] on button "< Back to experience" at bounding box center [1093, 37] width 115 height 25
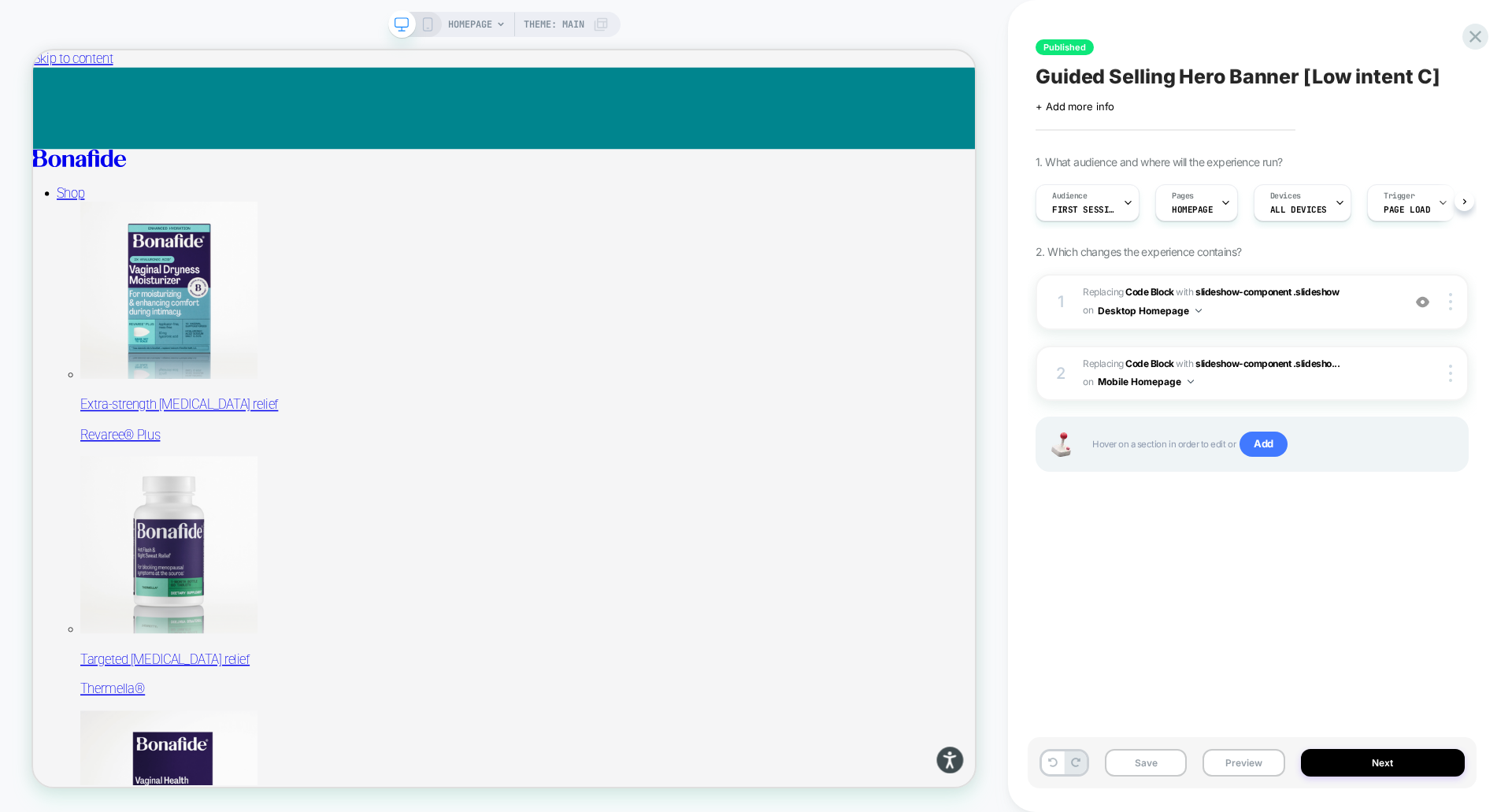
scroll to position [0, 1]
click at [437, 26] on div "HOMEPAGE Theme: MAIN" at bounding box center [503, 24] width 232 height 25
click at [1007, 305] on img at bounding box center [1450, 302] width 3 height 17
click at [1007, 316] on span "Replacing Code Block WITH slideshow-component .slideshow slideshow-component .s…" at bounding box center [1238, 302] width 311 height 37
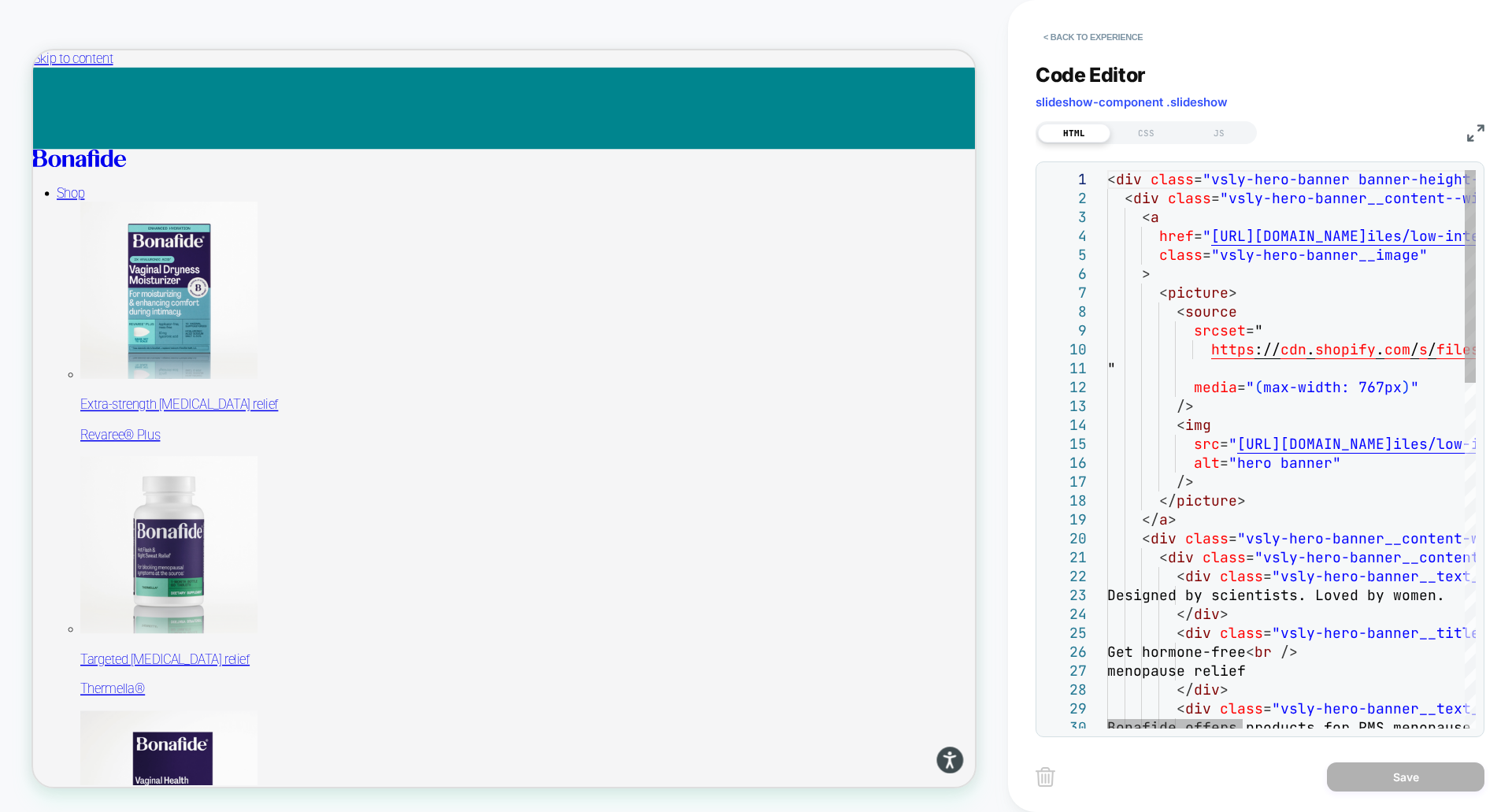
type textarea "**********"
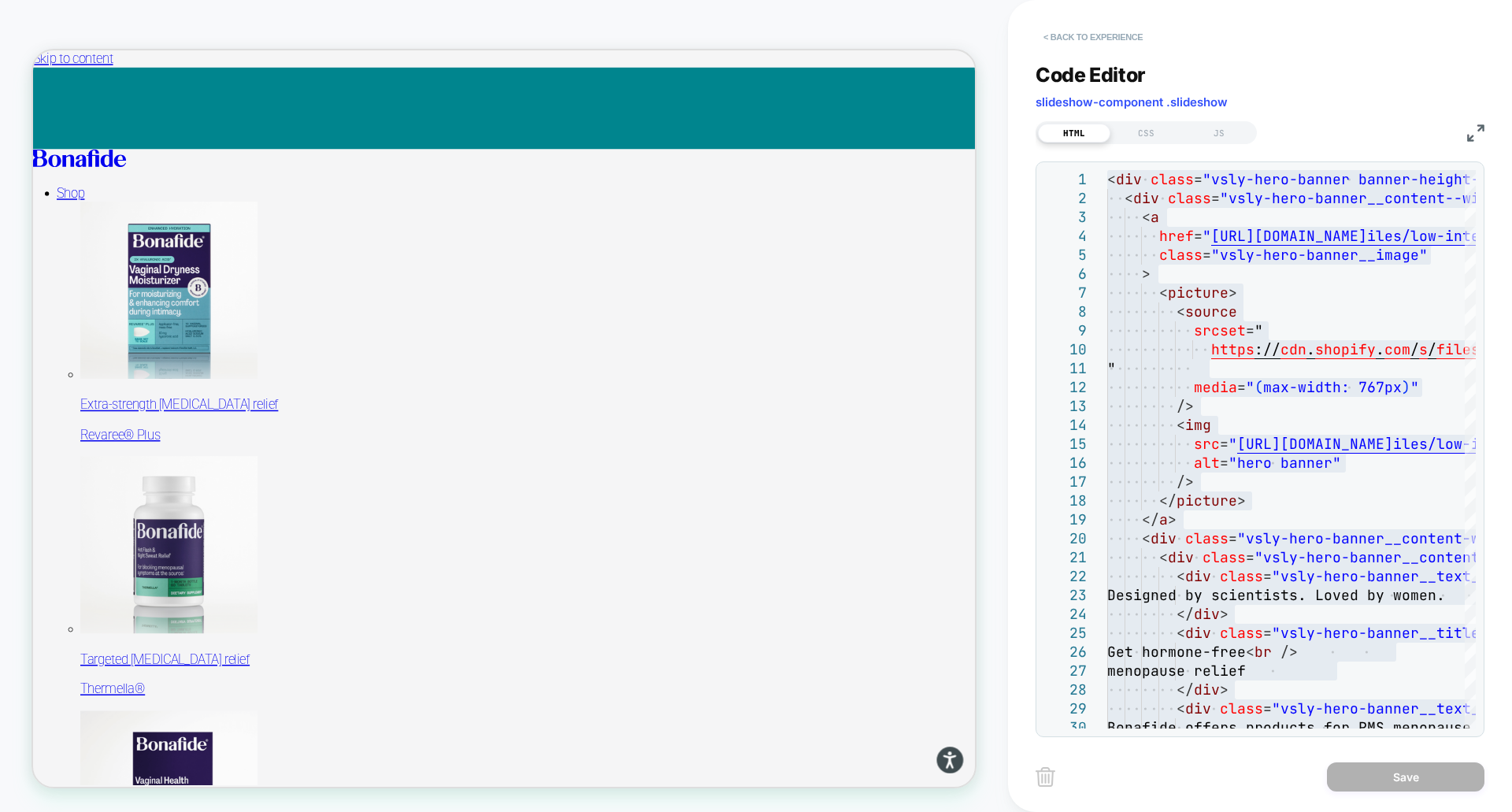
click at [1007, 28] on button "< Back to experience" at bounding box center [1093, 37] width 115 height 25
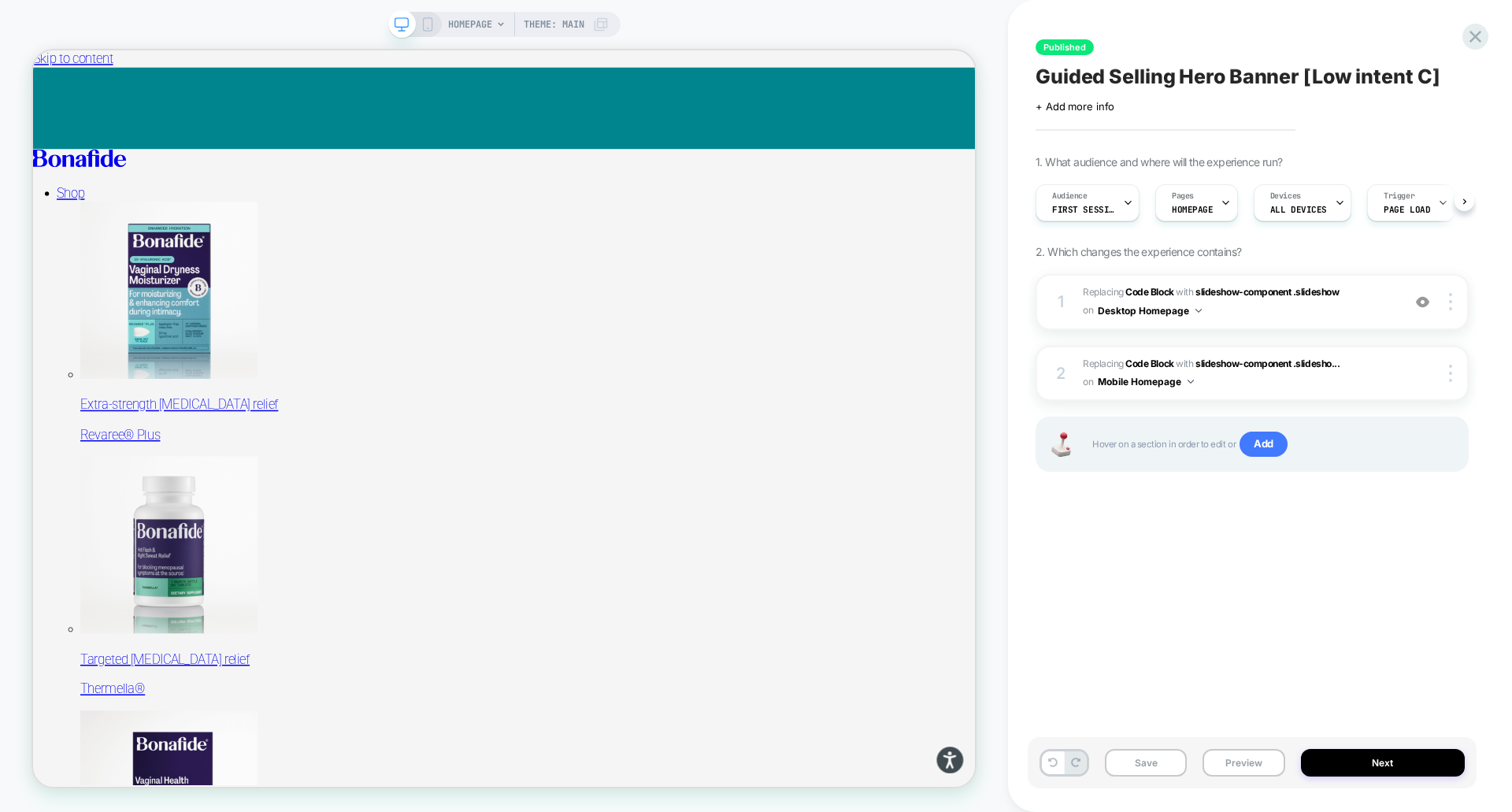
scroll to position [0, 1]
click at [430, 27] on rect at bounding box center [427, 24] width 9 height 13
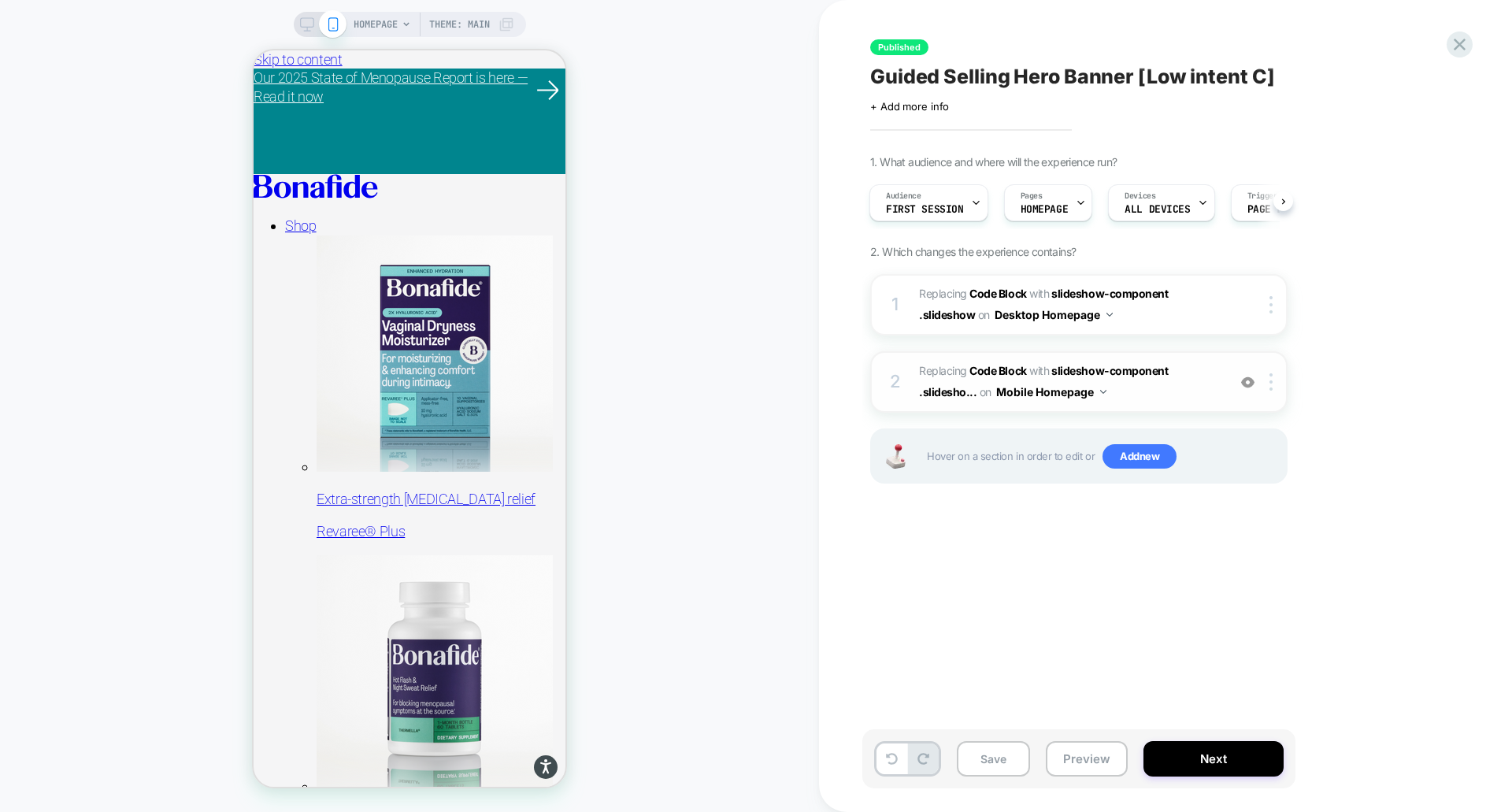
click at [1007, 399] on span "Replacing Code Block WITH slideshow-component .slidesho... slideshow-component …" at bounding box center [1068, 382] width 300 height 43
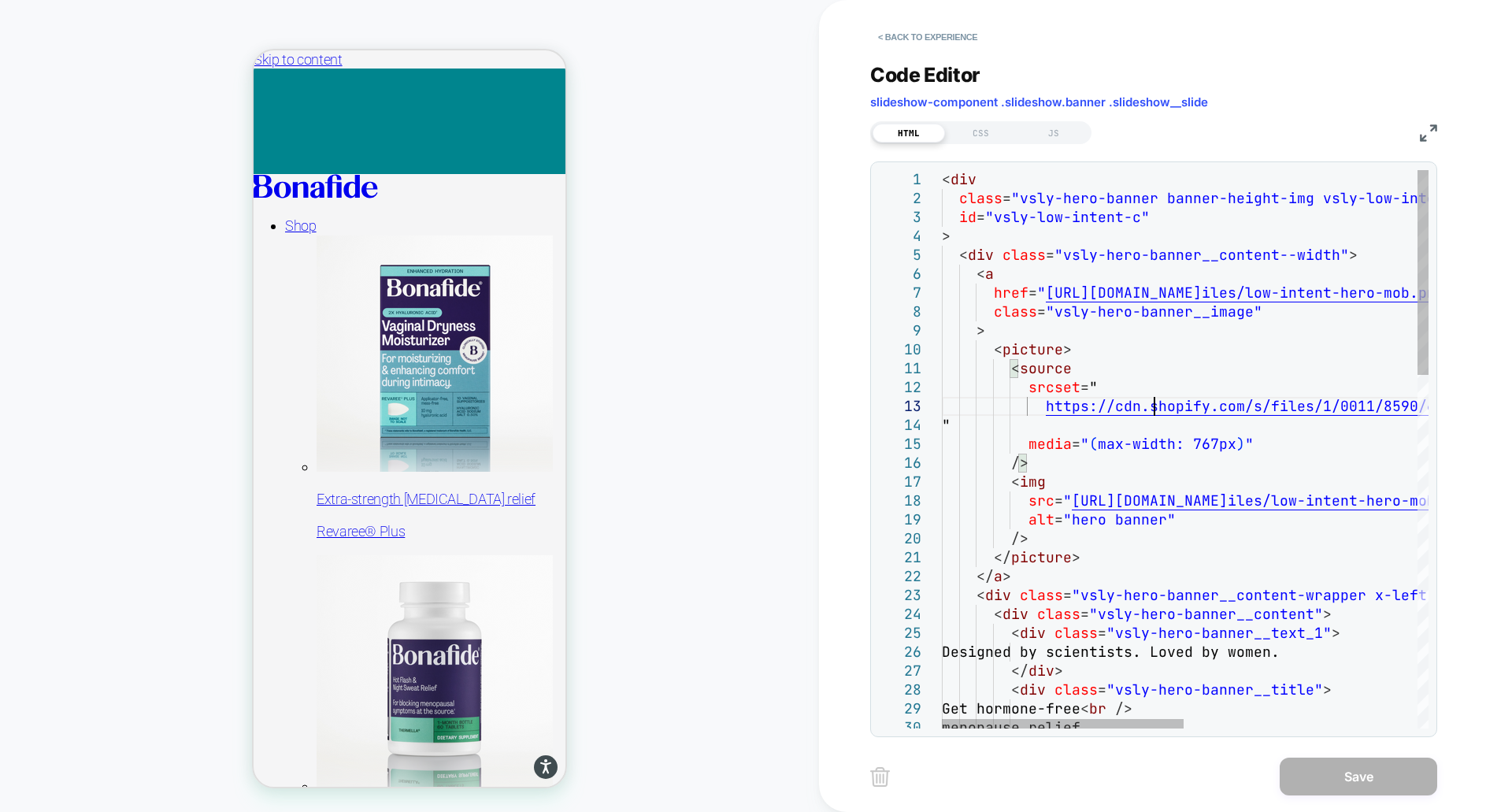
type textarea "**********"
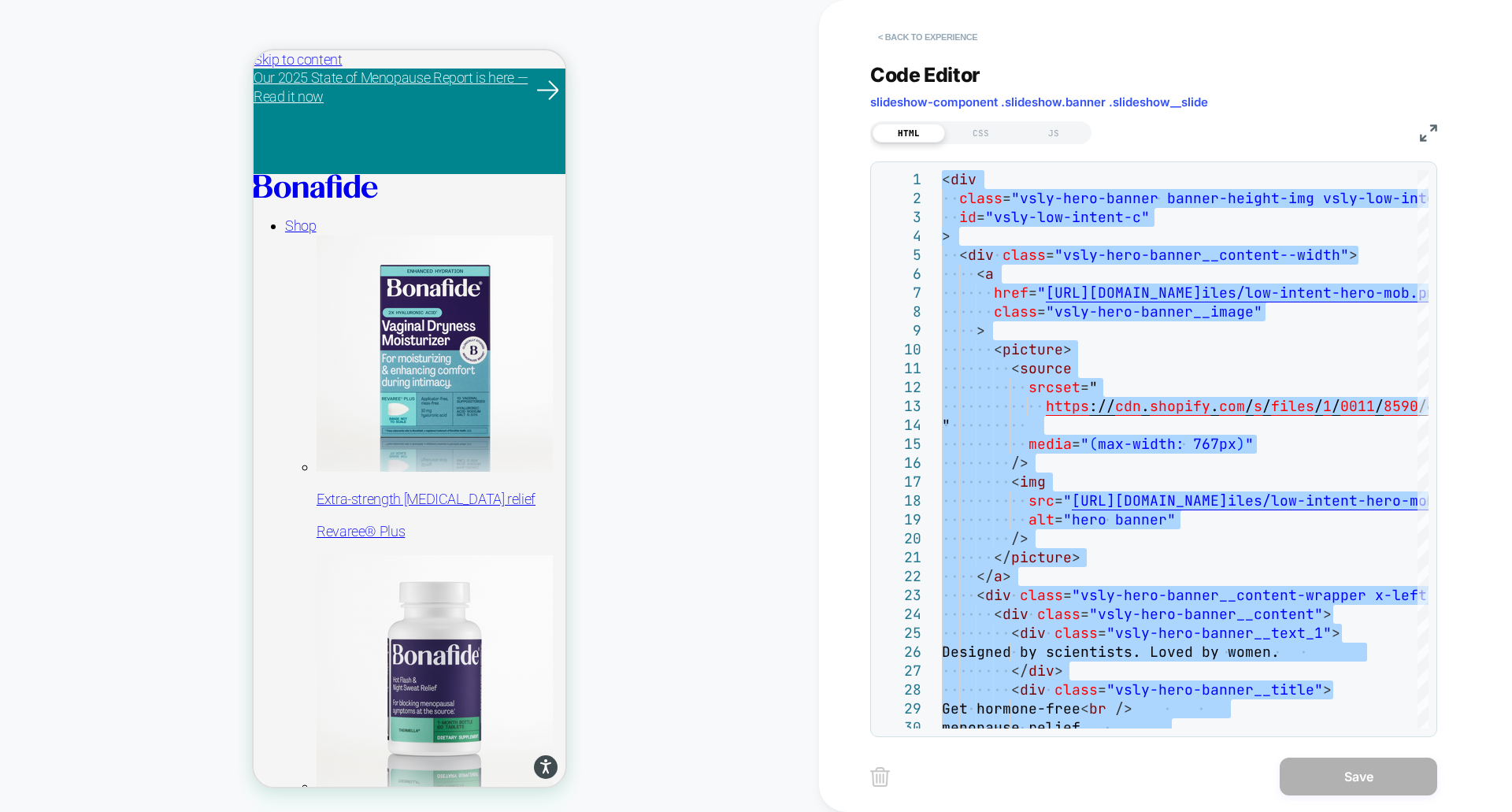
click at [893, 33] on button "< Back to experience" at bounding box center [927, 37] width 115 height 25
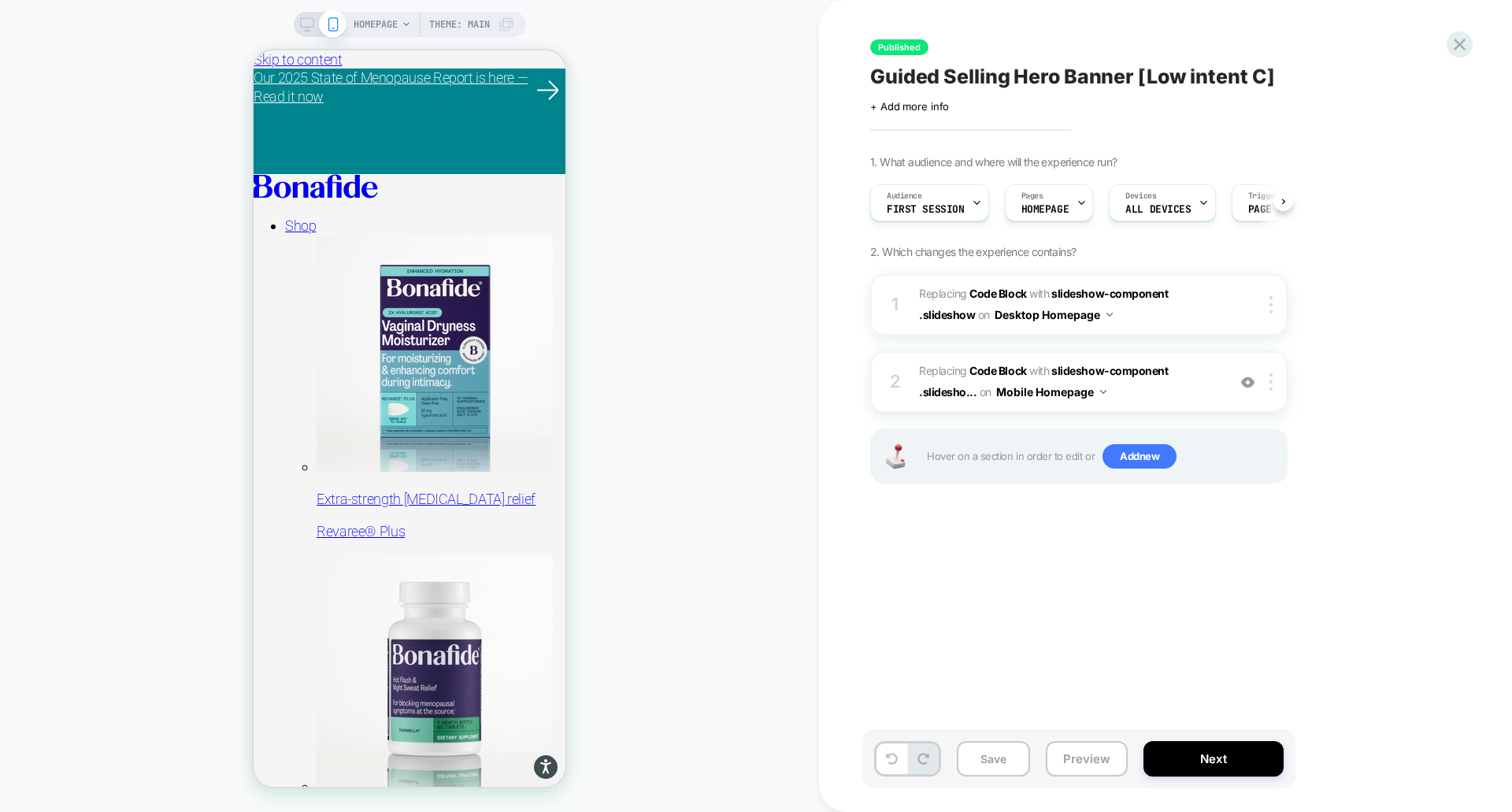
scroll to position [0, 1]
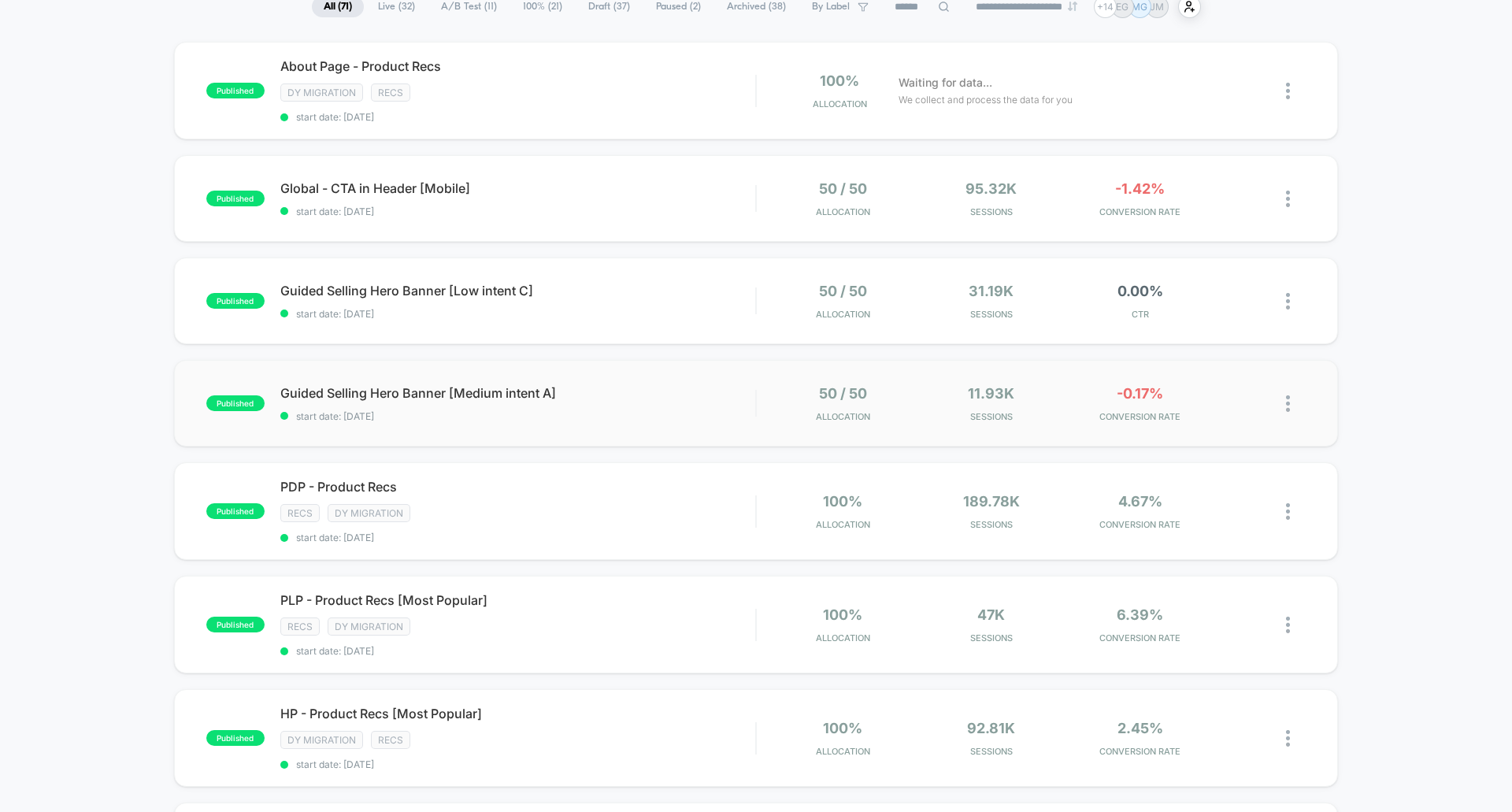
scroll to position [157, 0]
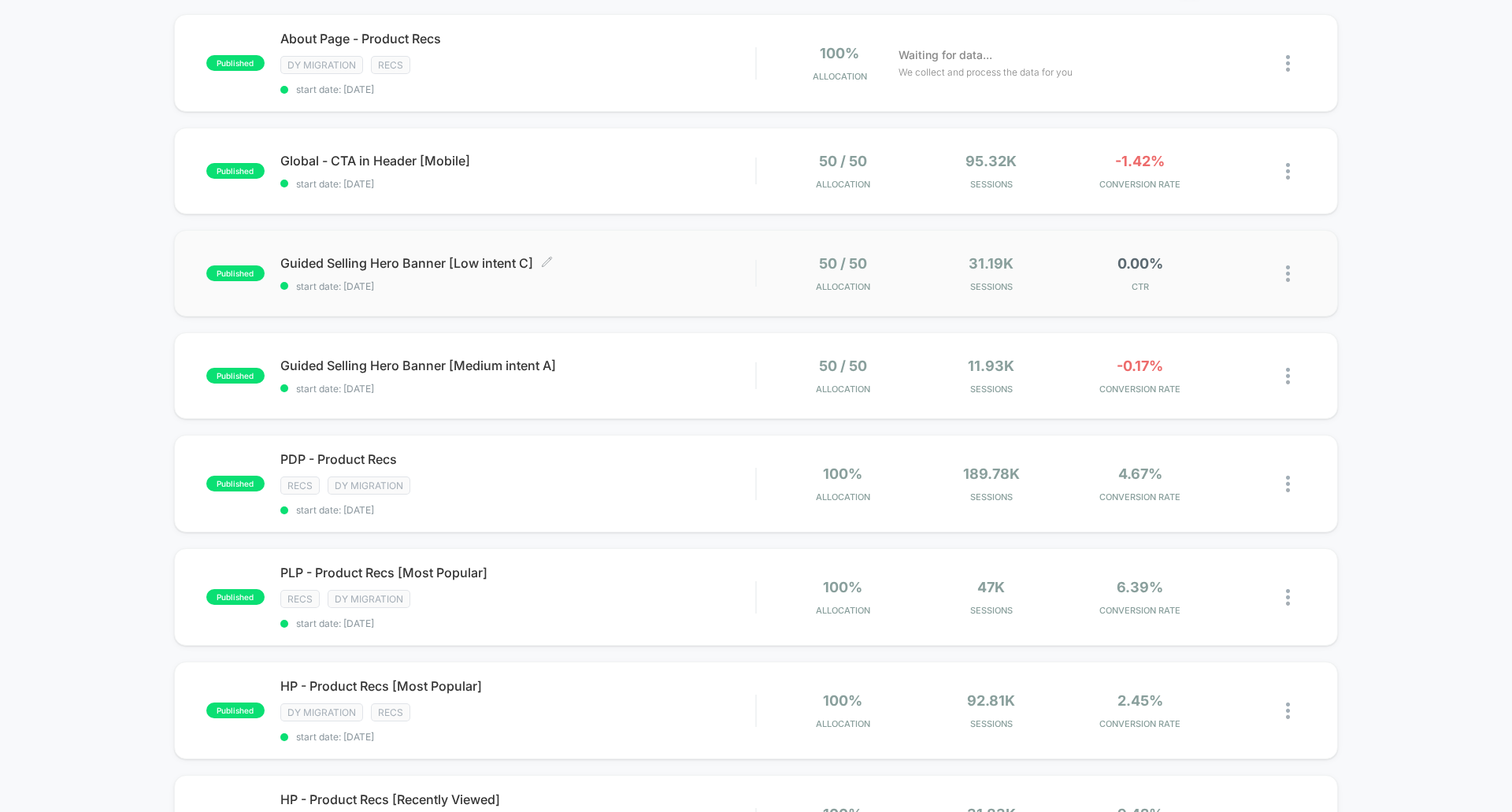
click at [676, 275] on div "Guided Selling Hero Banner [Low intent C] Click to edit experience details Clic…" at bounding box center [518, 274] width 475 height 37
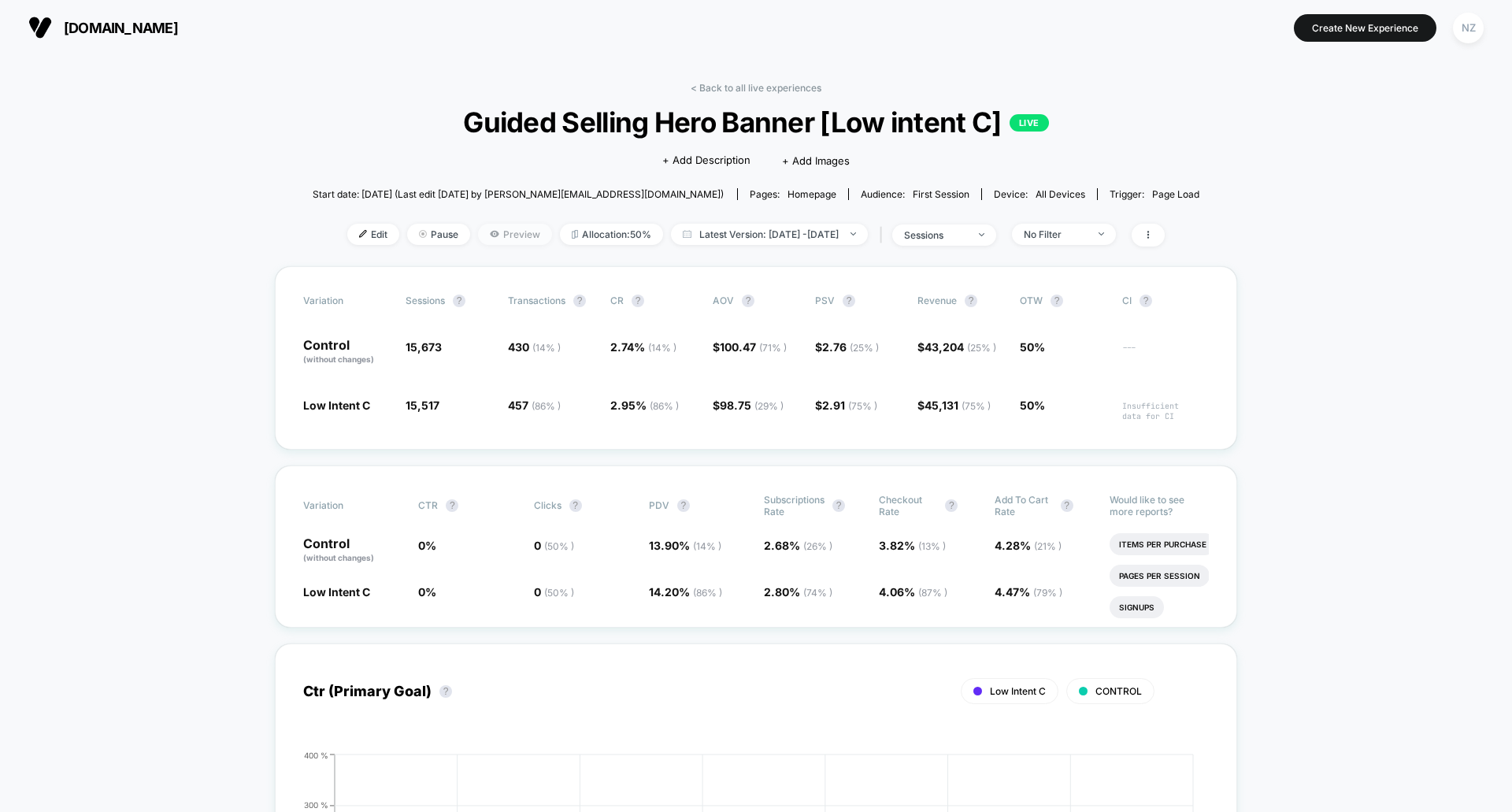
click at [503, 225] on span "Preview" at bounding box center [515, 235] width 74 height 21
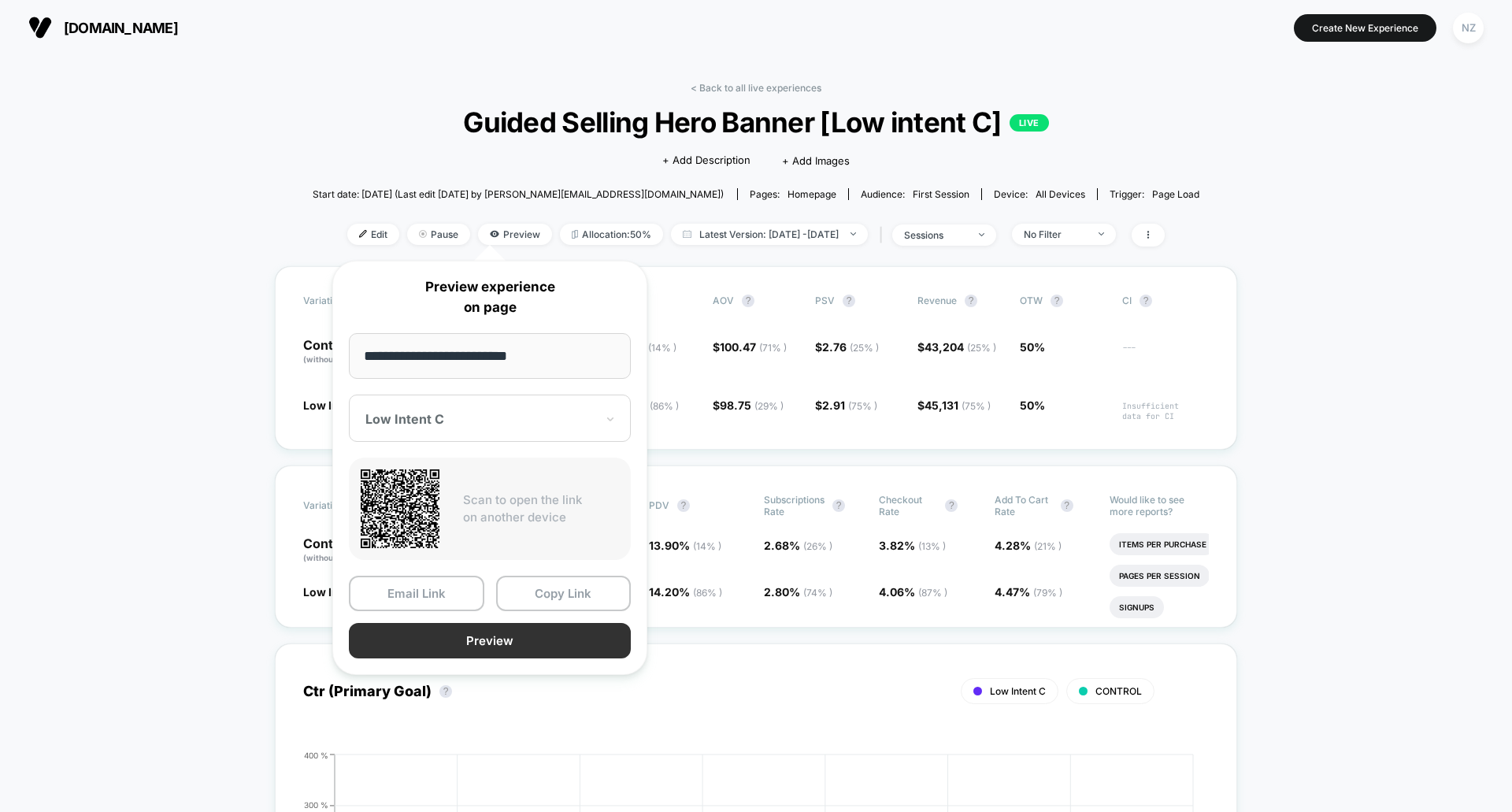
click at [492, 633] on button "Preview" at bounding box center [490, 640] width 282 height 36
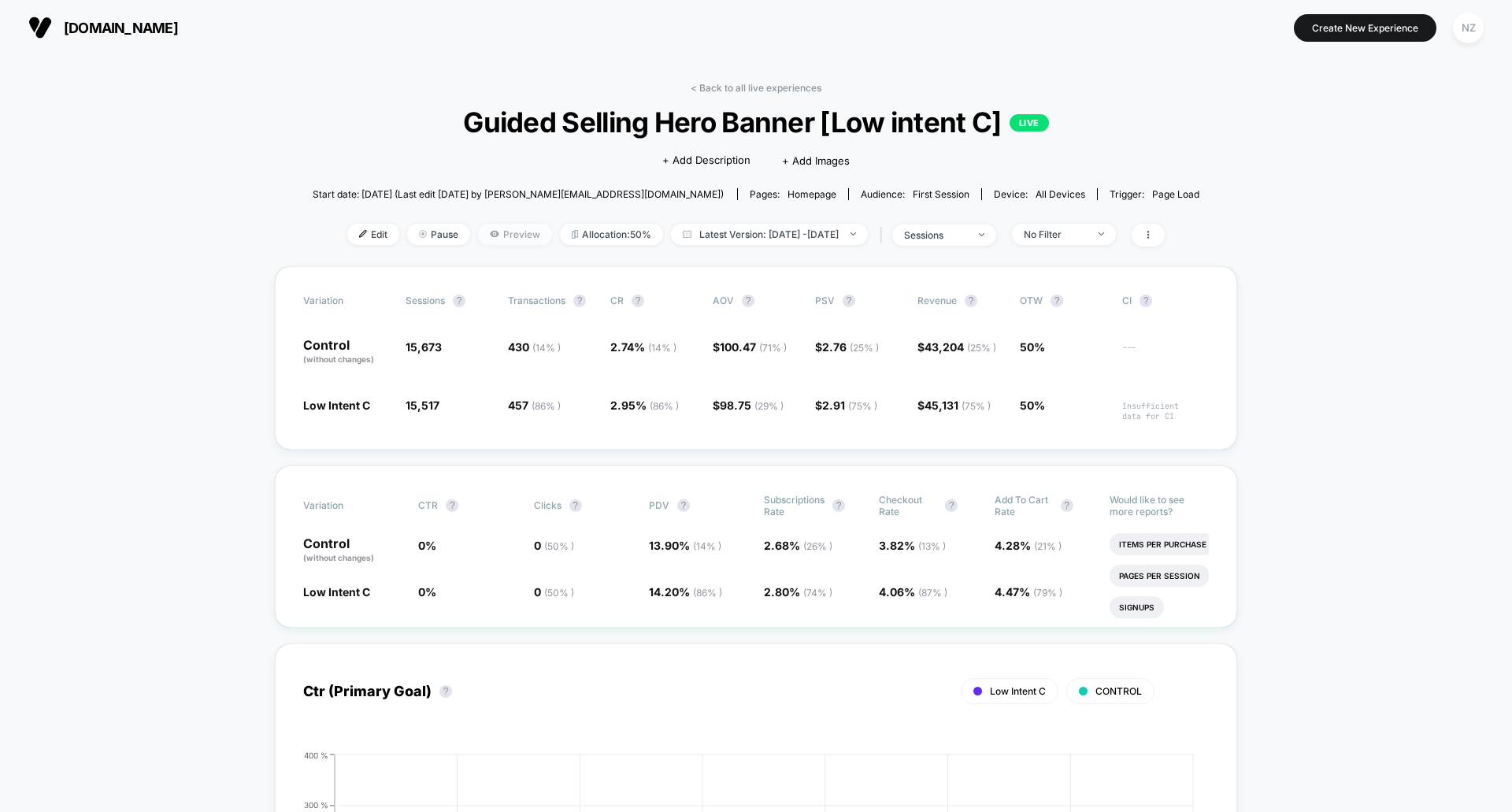
click at [478, 227] on span "Preview" at bounding box center [515, 235] width 74 height 21
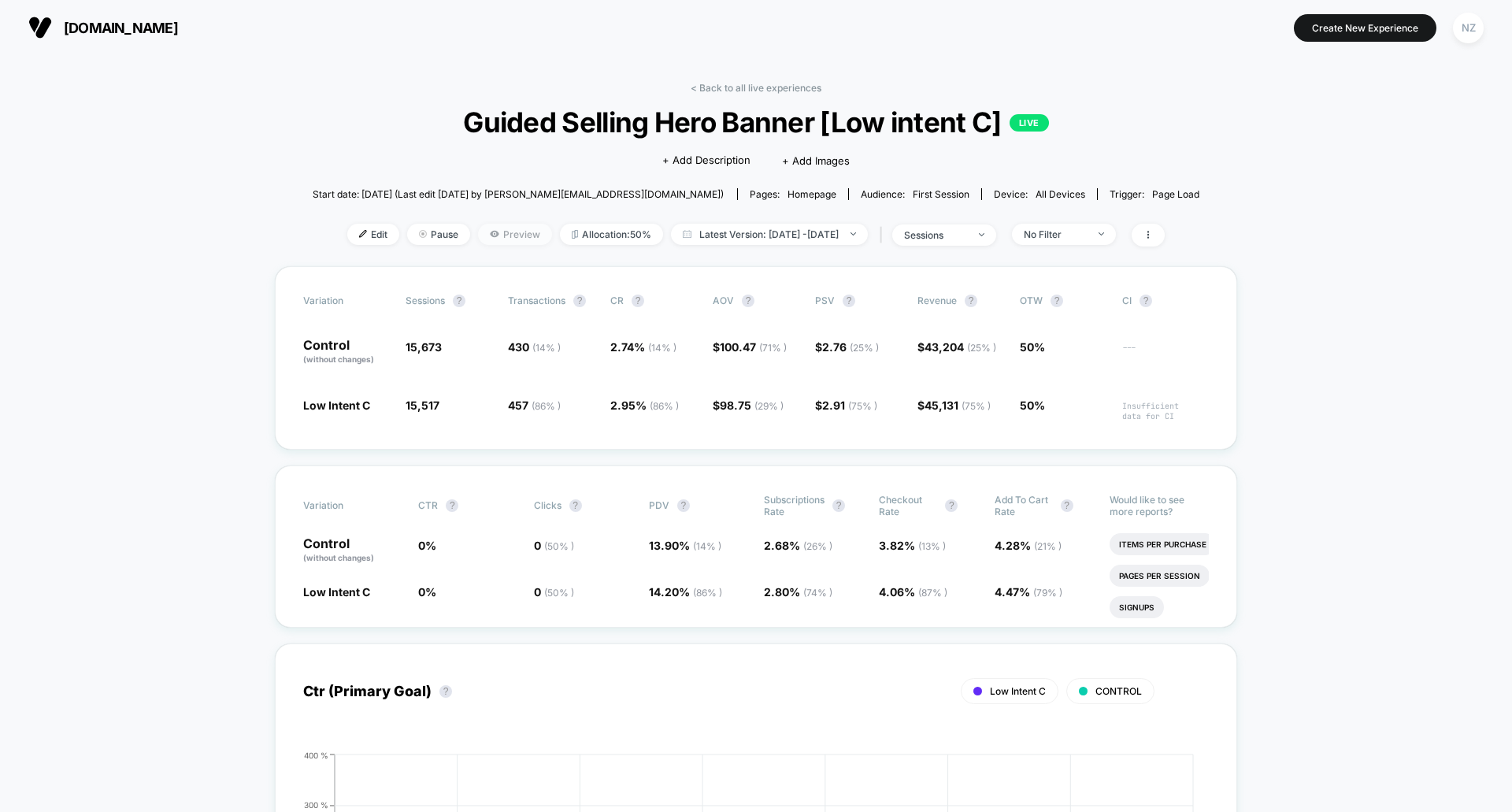
click at [496, 235] on span "Preview" at bounding box center [515, 235] width 74 height 21
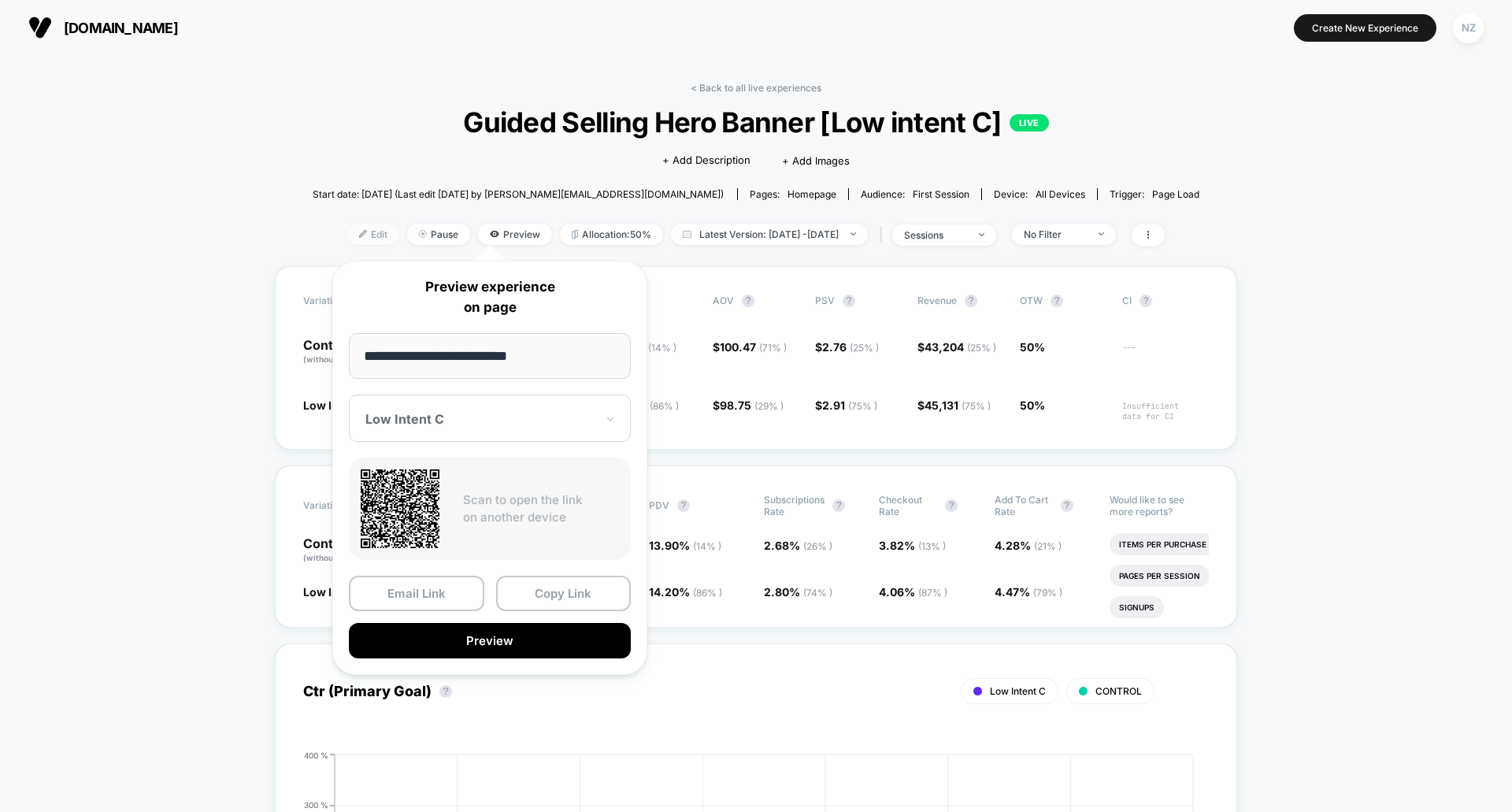
click at [359, 228] on span "Edit" at bounding box center [373, 235] width 52 height 21
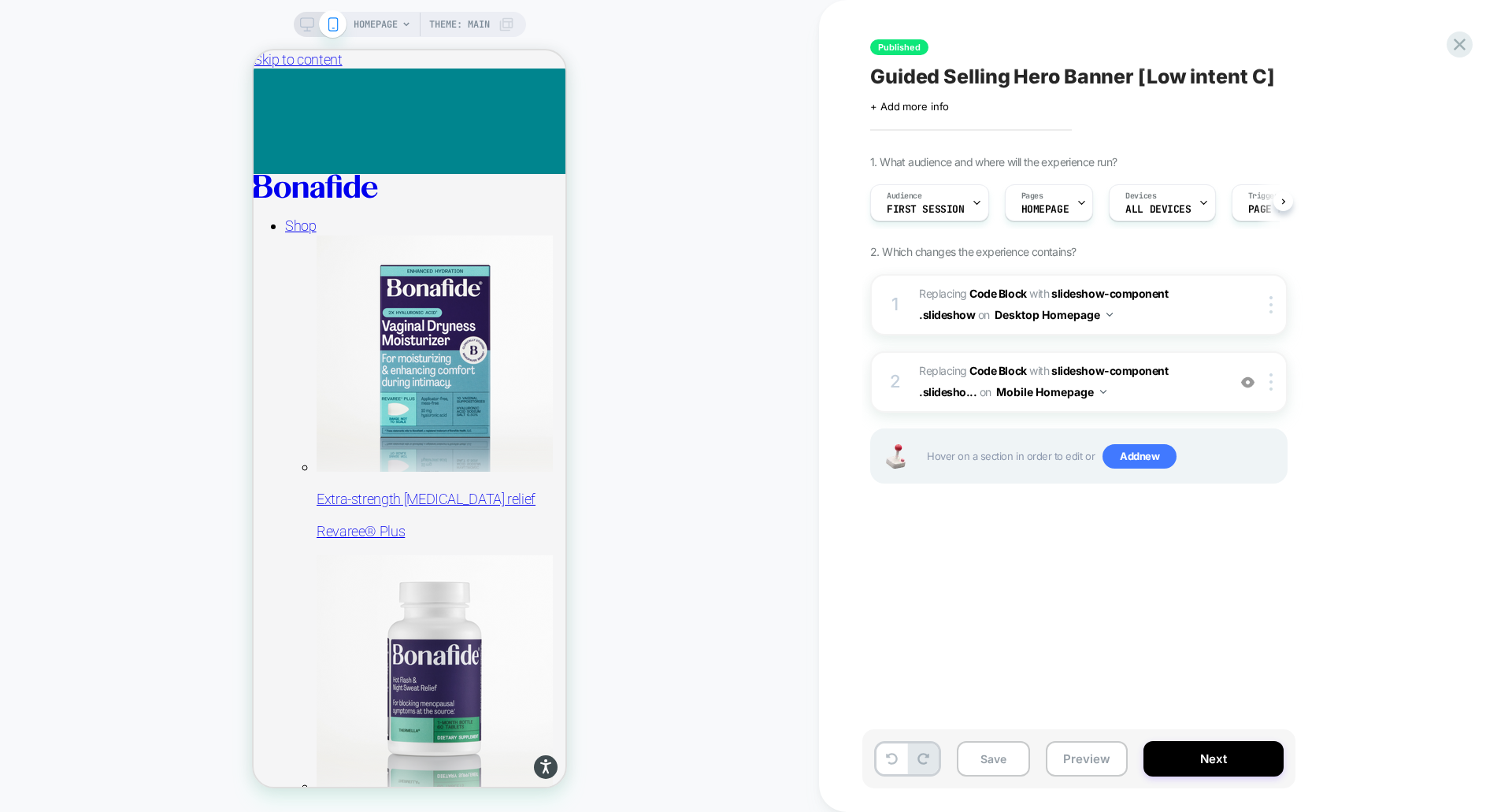
scroll to position [0, 1]
